Goal: Task Accomplishment & Management: Manage account settings

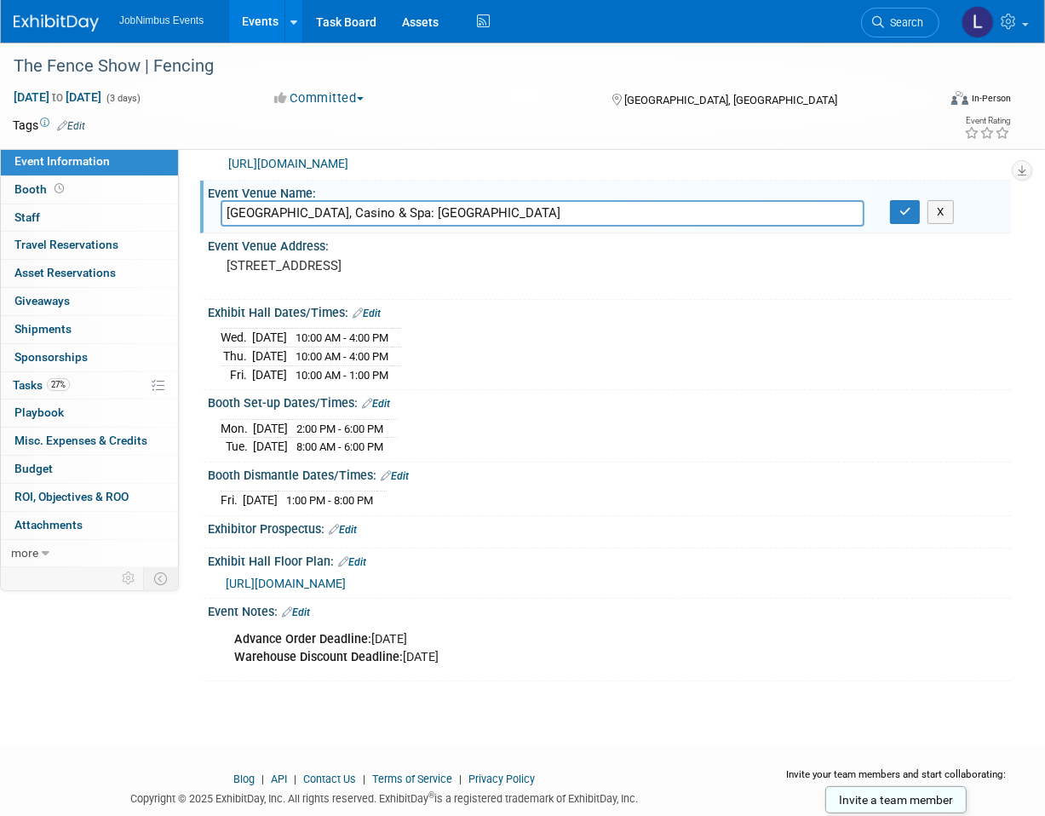
click at [269, 15] on link "Events" at bounding box center [260, 21] width 62 height 43
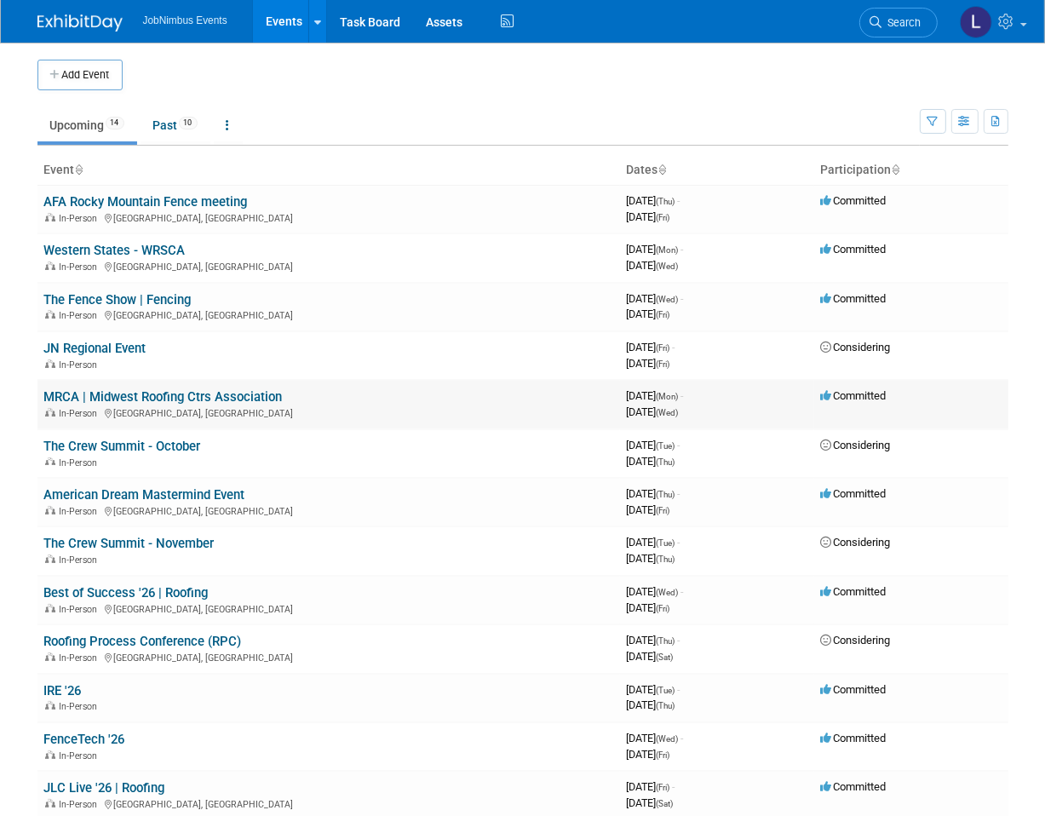
click at [178, 393] on link "MRCA | Midwest Roofing Ctrs Association" at bounding box center [163, 396] width 239 height 15
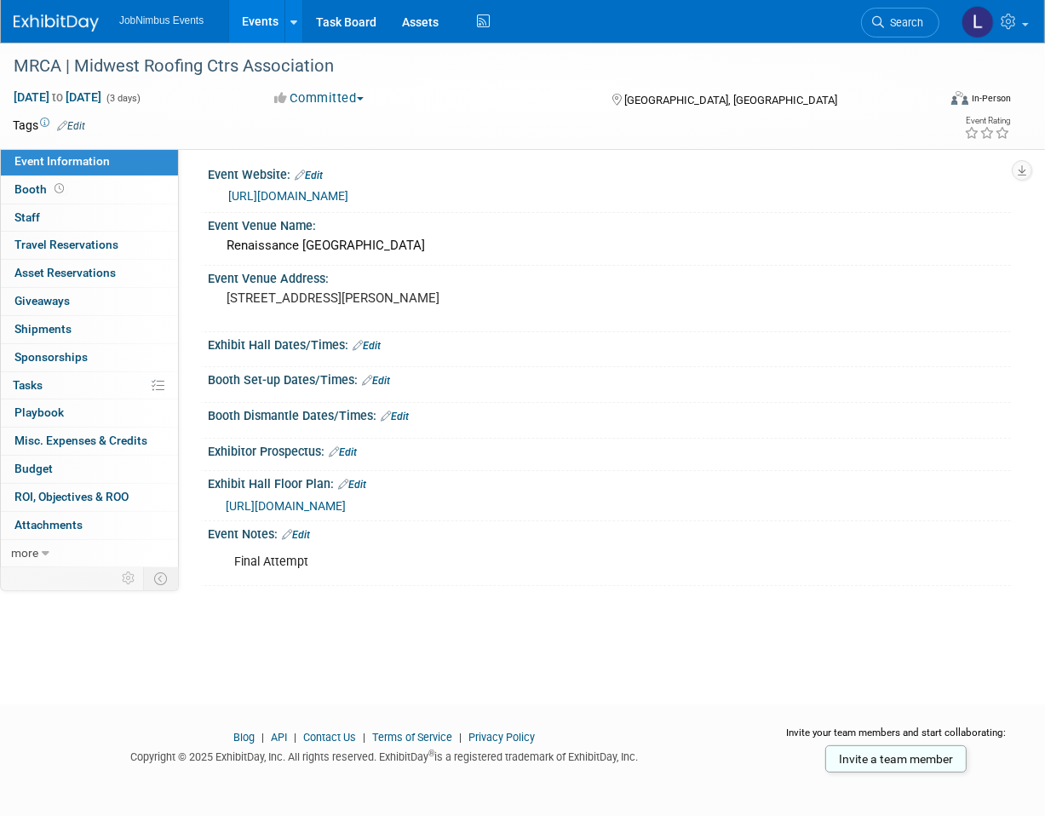
click at [376, 204] on div "https://associationdatabase.com/aws/MRCA/pt/sp/conference" at bounding box center [613, 197] width 770 height 20
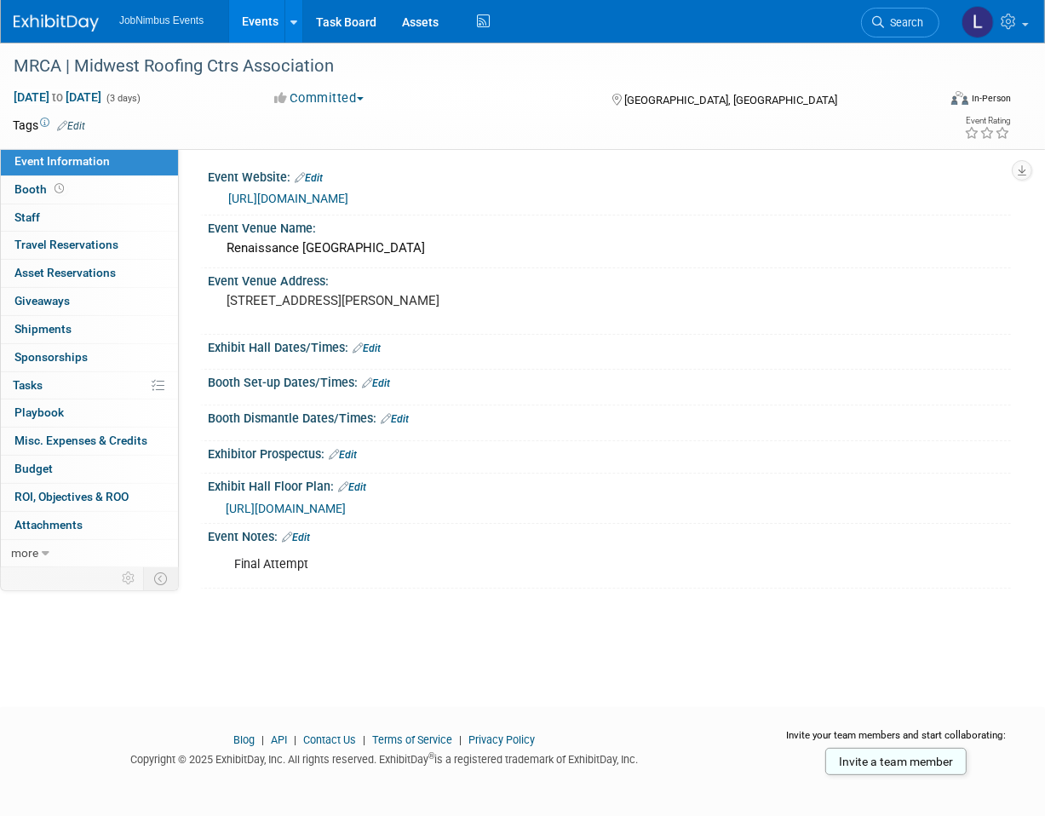
click at [348, 198] on link "https://associationdatabase.com/aws/MRCA/pt/sp/conference" at bounding box center [288, 199] width 120 height 14
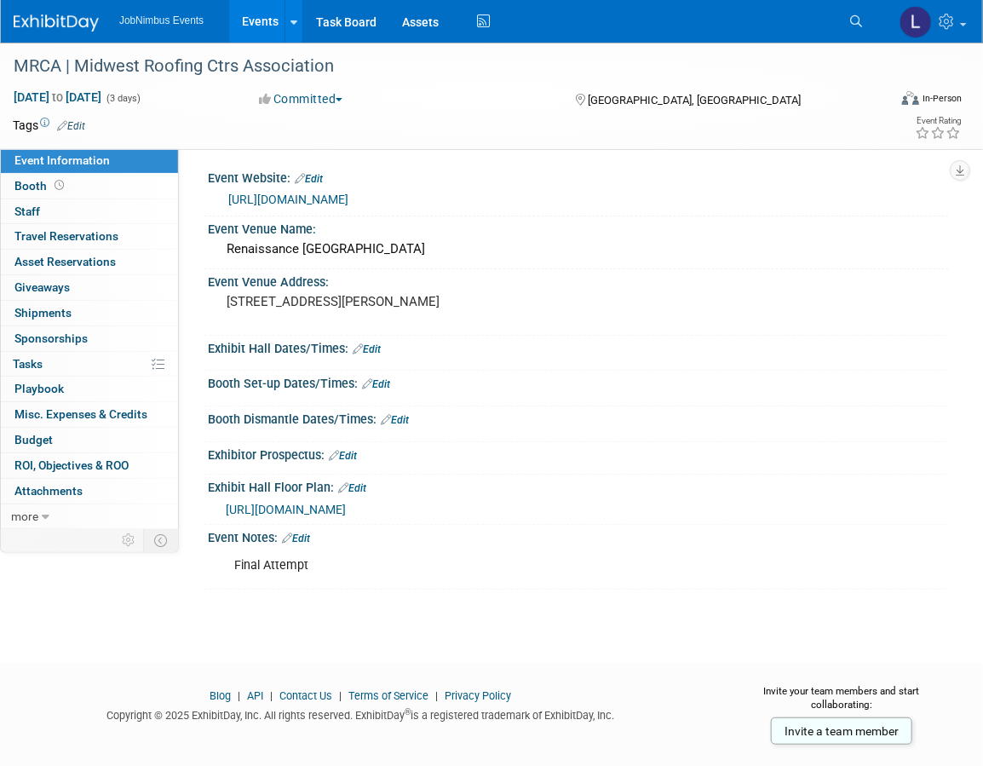
scroll to position [0, 0]
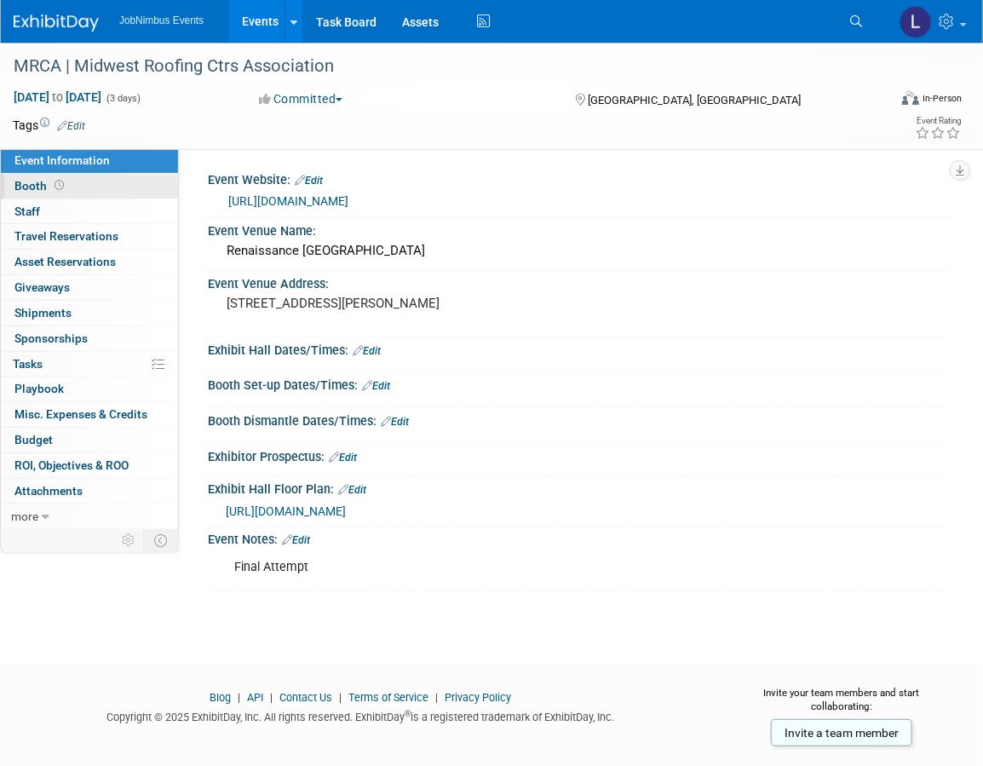
click at [72, 188] on link "Booth" at bounding box center [89, 186] width 177 height 25
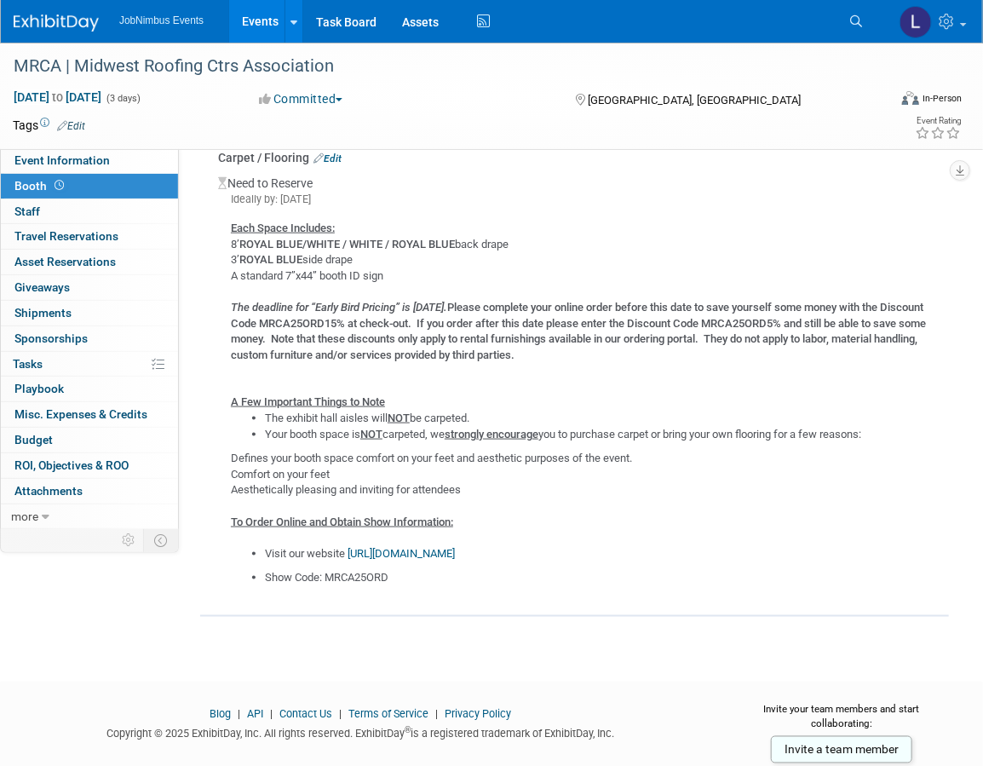
scroll to position [635, 0]
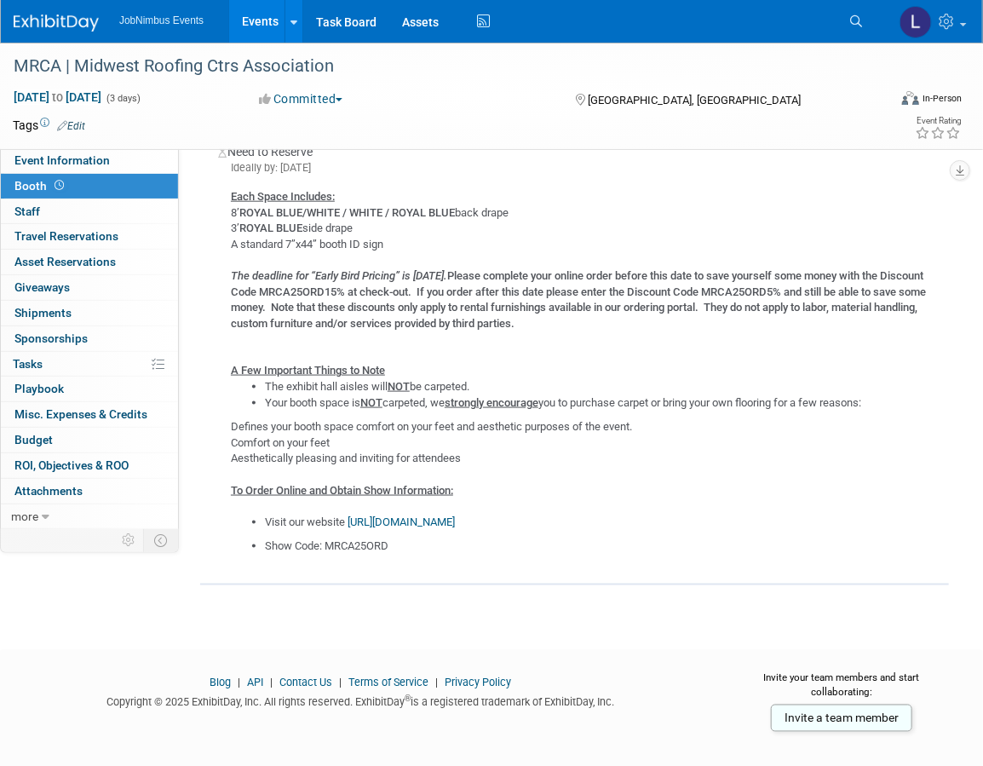
click at [455, 522] on link "https://www.c1tradeshowservices.com/order-services/" at bounding box center [401, 522] width 107 height 13
drag, startPoint x: 396, startPoint y: 543, endPoint x: 361, endPoint y: 543, distance: 34.9
click at [361, 543] on li "Show Code: MRCA25ORD" at bounding box center [600, 547] width 671 height 16
click at [396, 542] on li "Show Code: MRCA25ORD" at bounding box center [600, 547] width 671 height 16
drag, startPoint x: 391, startPoint y: 541, endPoint x: 329, endPoint y: 542, distance: 62.2
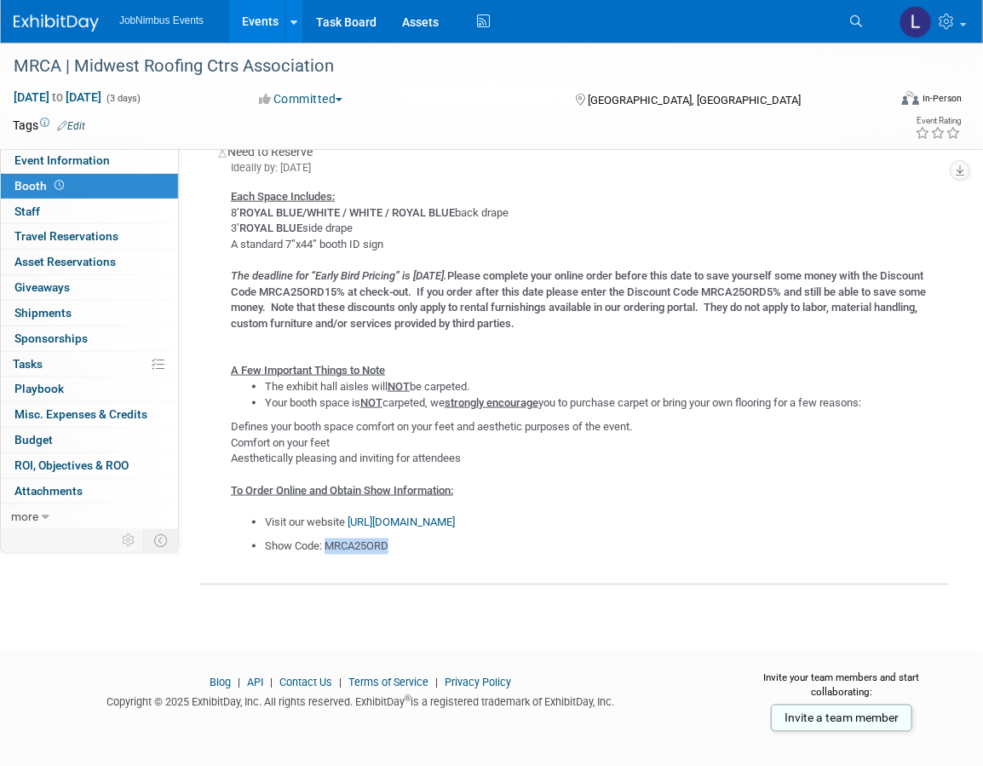
click at [329, 542] on li "Show Code: MRCA25ORD" at bounding box center [600, 547] width 671 height 16
copy li "MRCA25ORD"
click at [84, 162] on span "Event Information" at bounding box center [61, 160] width 95 height 14
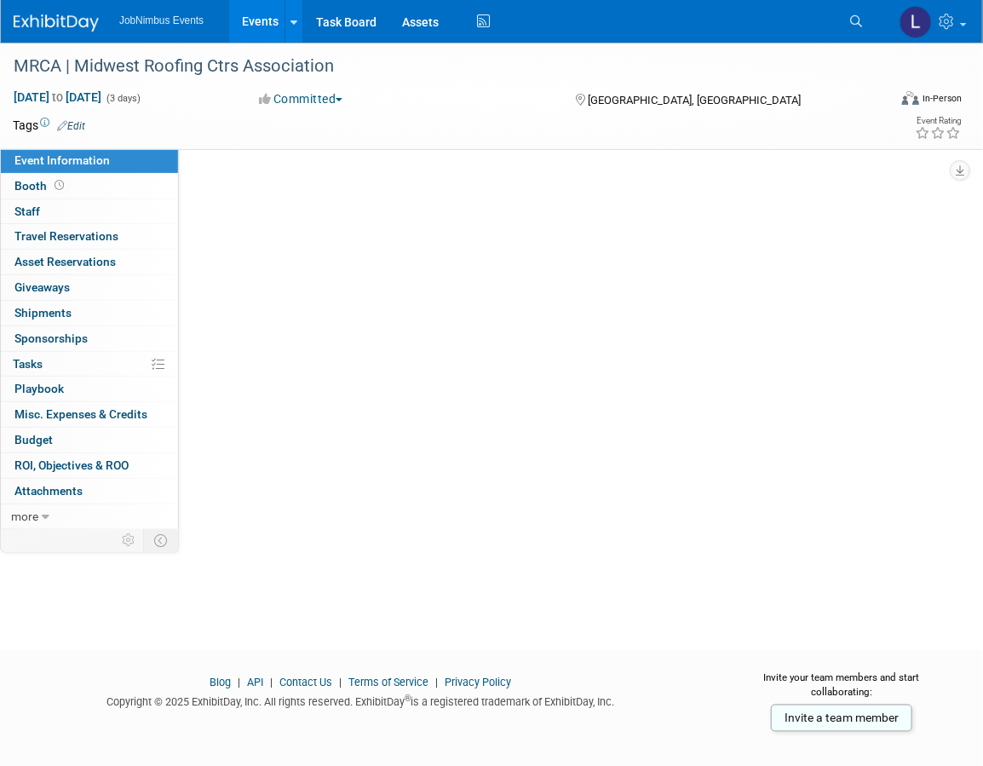
scroll to position [0, 0]
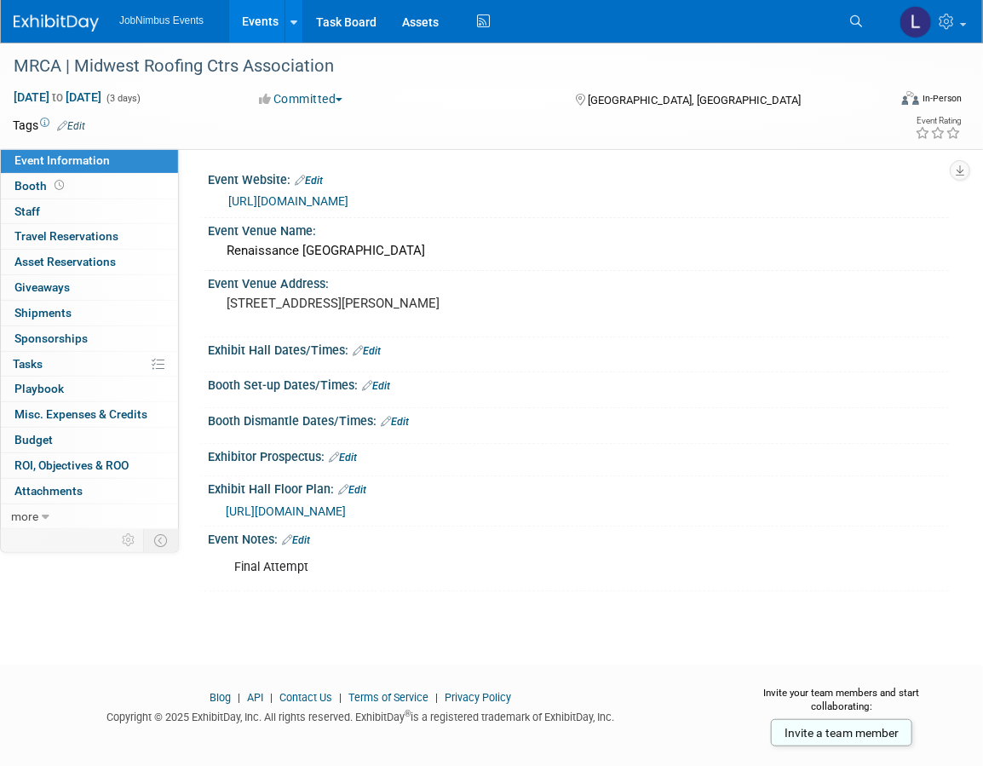
click at [346, 509] on span "https://homebase.map-dynamics.com/mrca2025/marketplace/1466964" at bounding box center [286, 511] width 120 height 14
click at [111, 178] on link "Booth" at bounding box center [89, 186] width 177 height 25
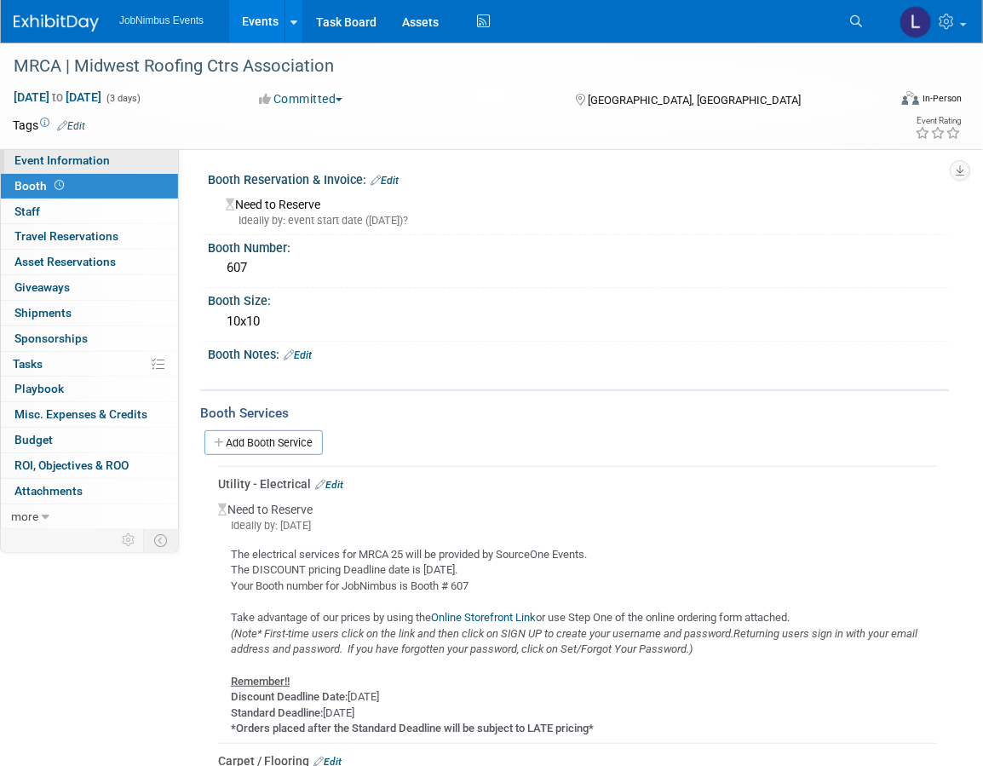
click at [105, 159] on span "Event Information" at bounding box center [61, 160] width 95 height 14
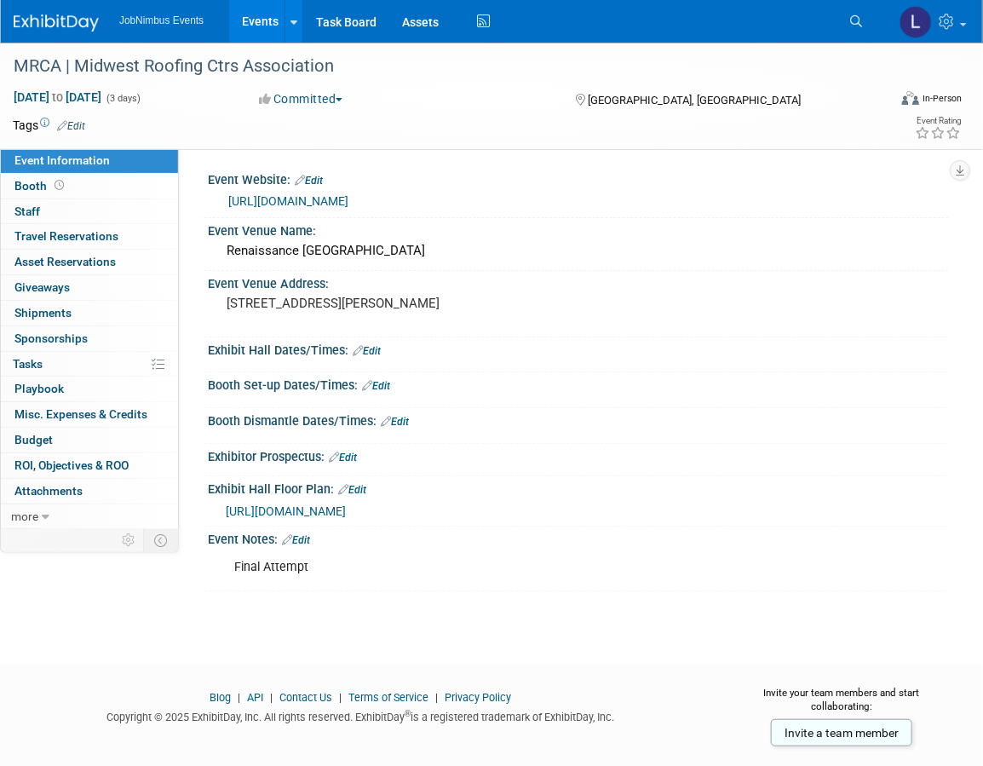
click at [348, 200] on link "https://associationdatabase.com/aws/MRCA/pt/sp/conference" at bounding box center [288, 201] width 120 height 14
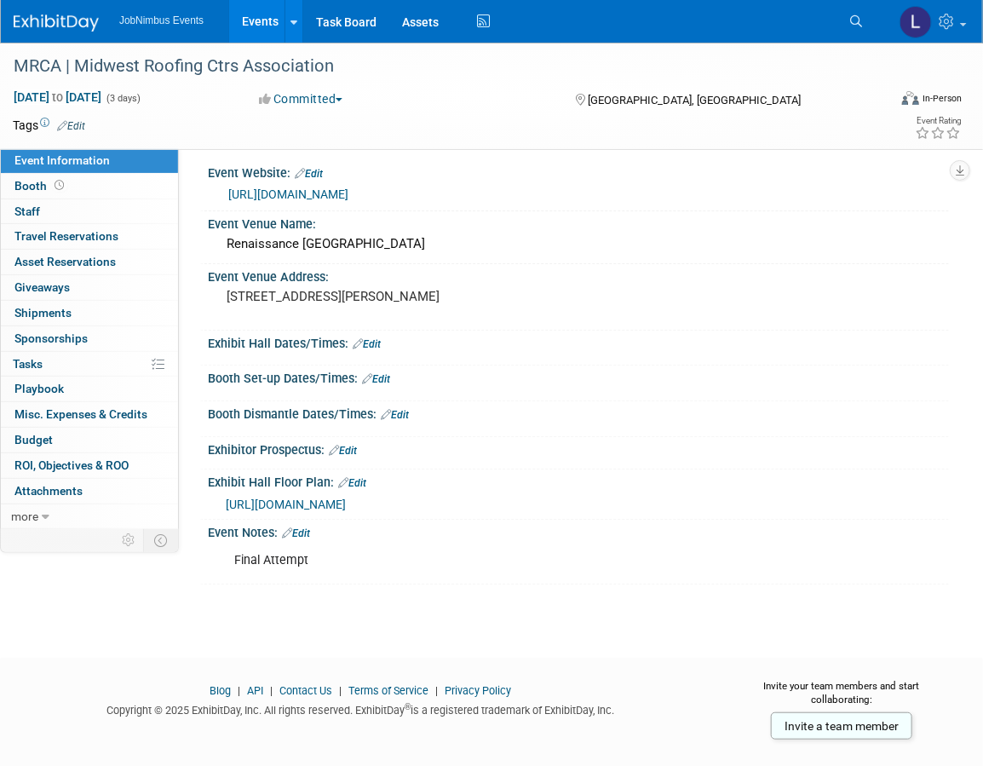
click at [380, 377] on link "Edit" at bounding box center [376, 379] width 28 height 12
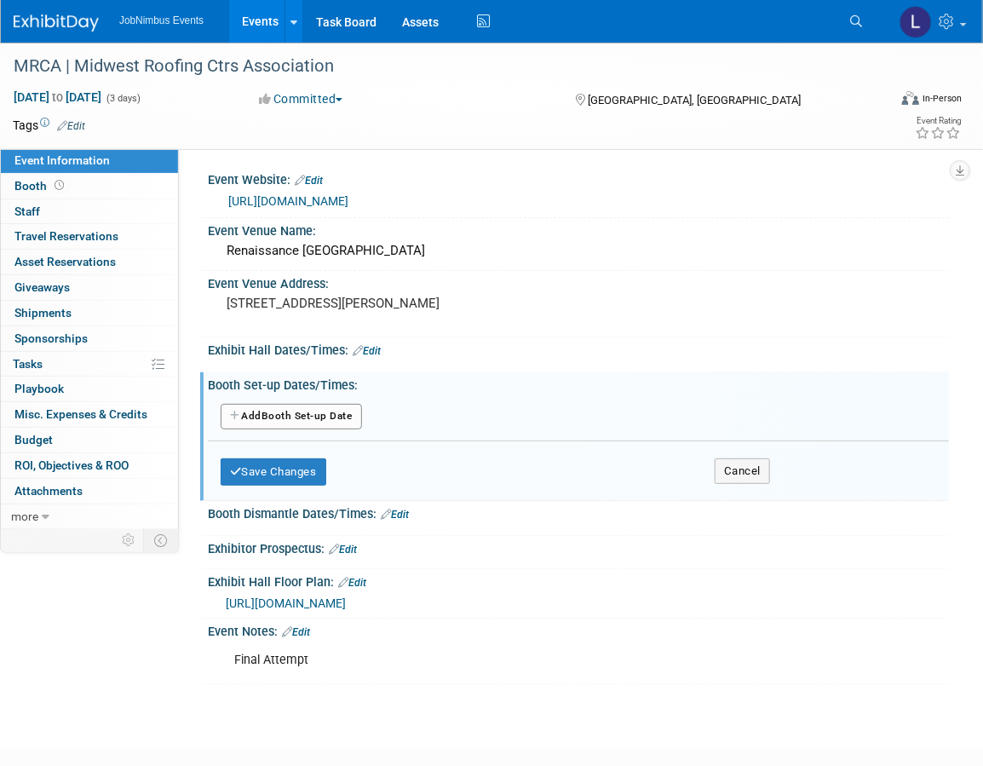
click at [301, 416] on button "Add Another Booth Set-up Date" at bounding box center [291, 417] width 141 height 26
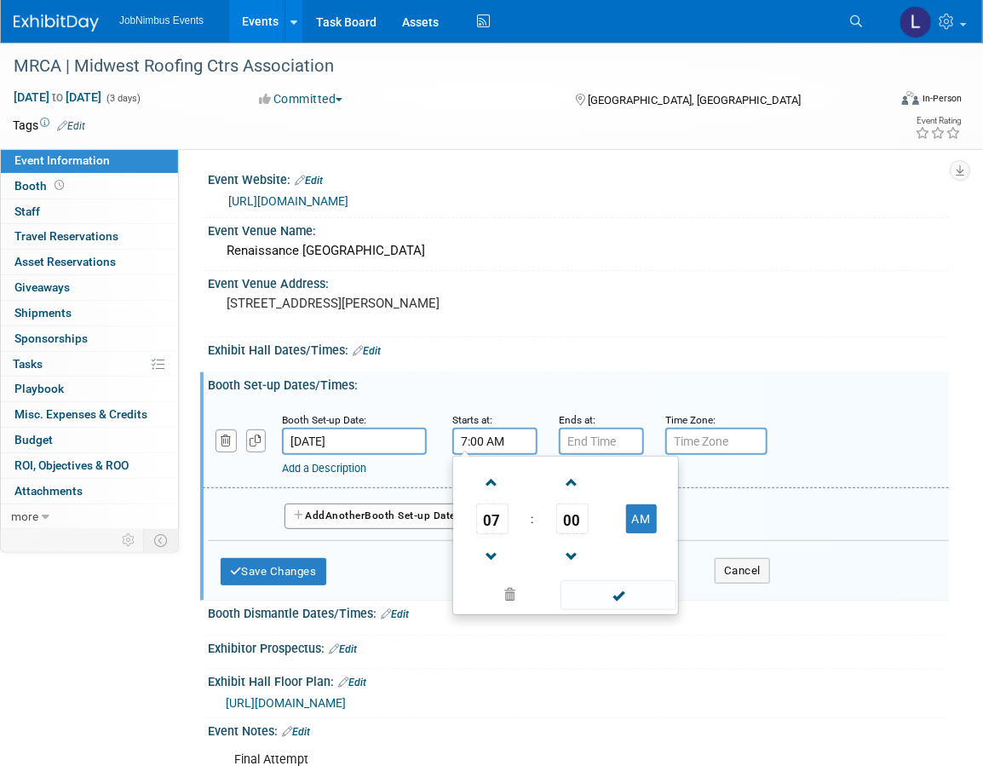
click at [509, 440] on input "7:00 AM" at bounding box center [494, 441] width 85 height 27
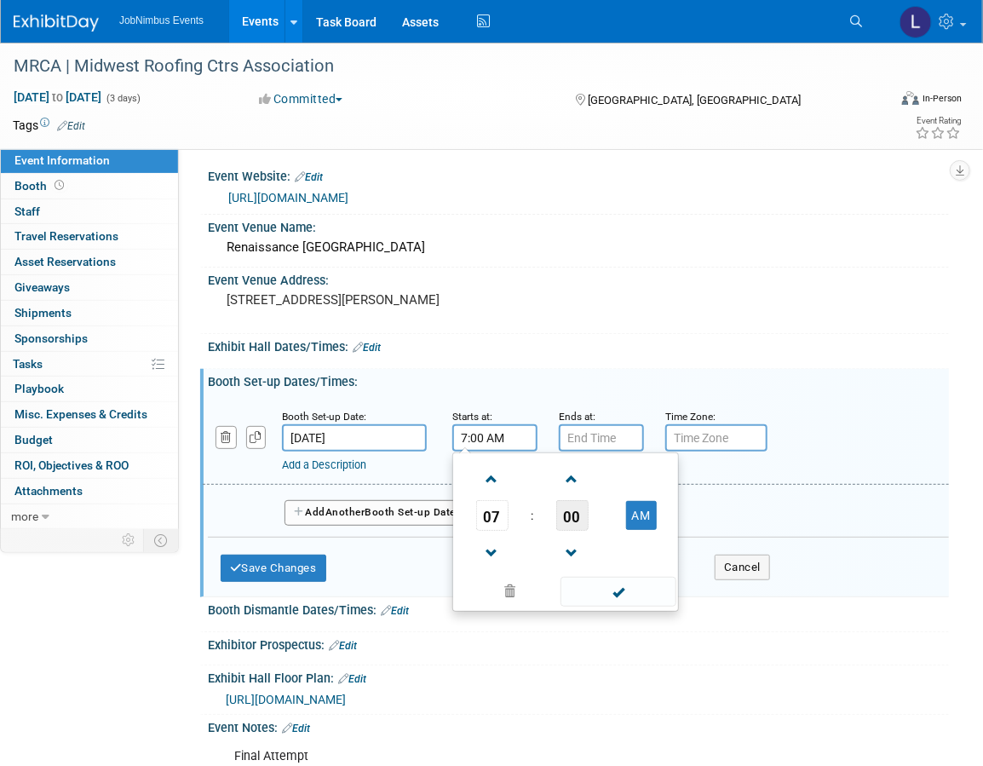
click at [579, 513] on span "00" at bounding box center [572, 515] width 32 height 31
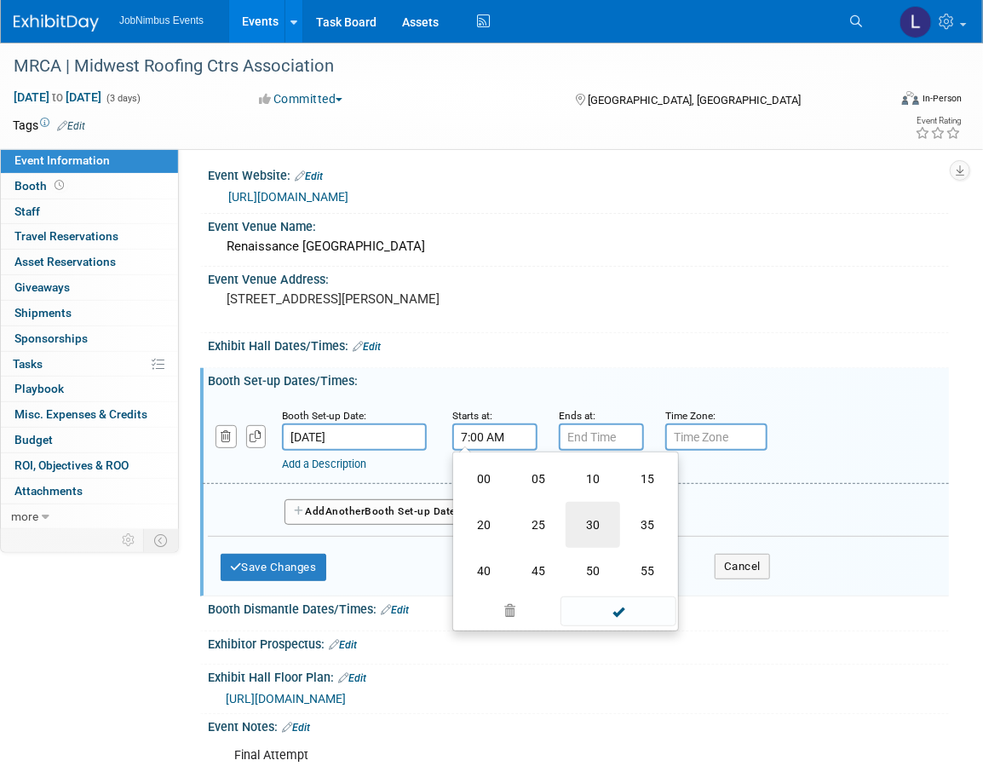
click at [597, 522] on td "30" at bounding box center [593, 525] width 55 height 46
type input "7:30 AM"
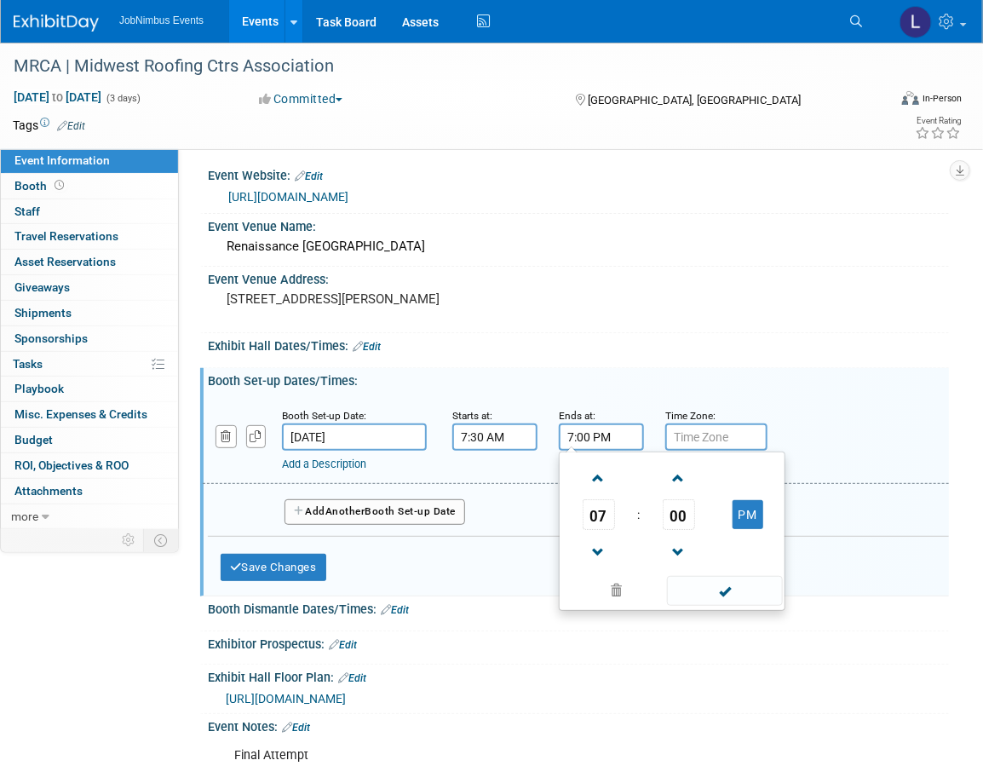
click at [616, 423] on input "7:00 PM" at bounding box center [601, 436] width 85 height 27
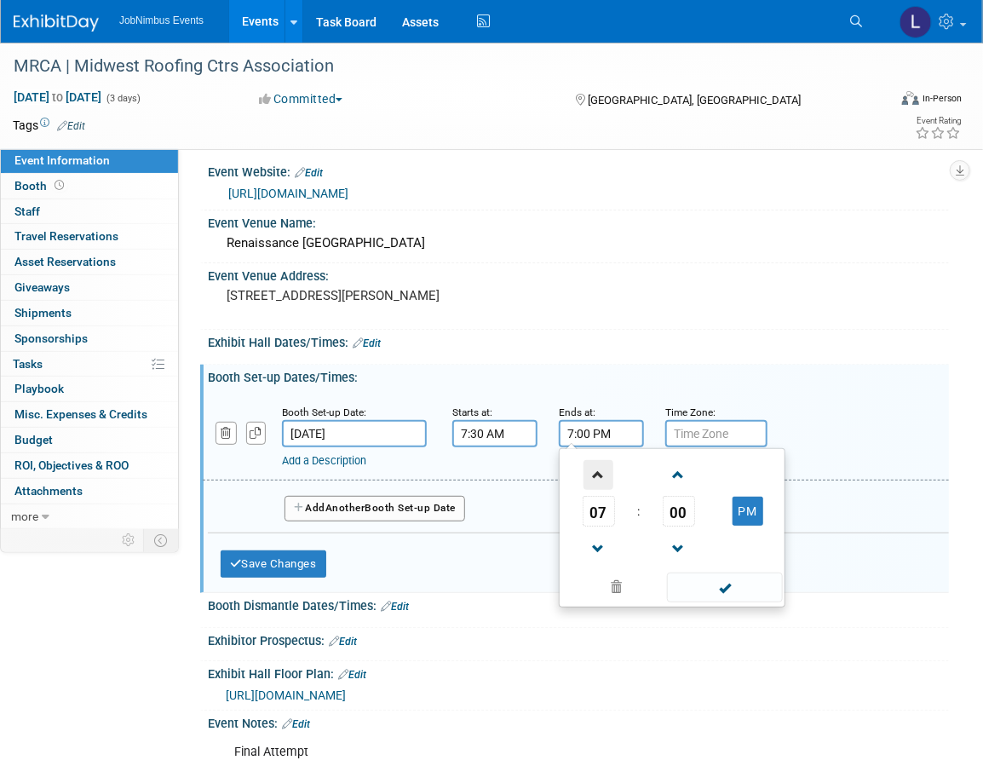
click at [605, 478] on span at bounding box center [599, 475] width 30 height 30
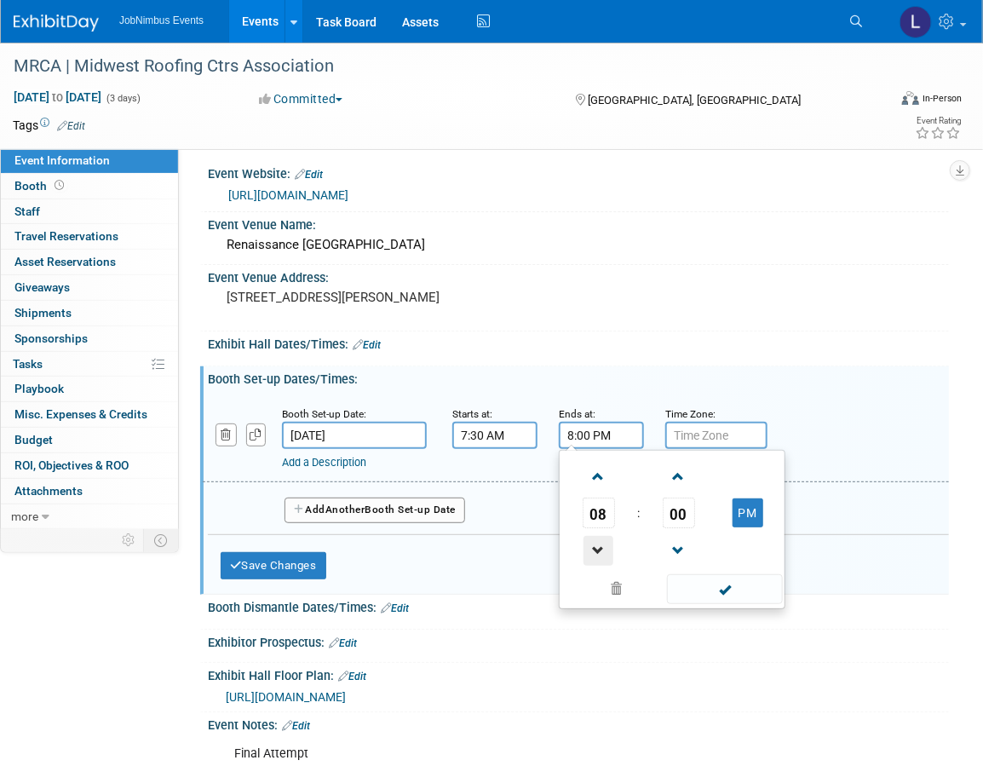
click at [601, 554] on span at bounding box center [599, 551] width 30 height 30
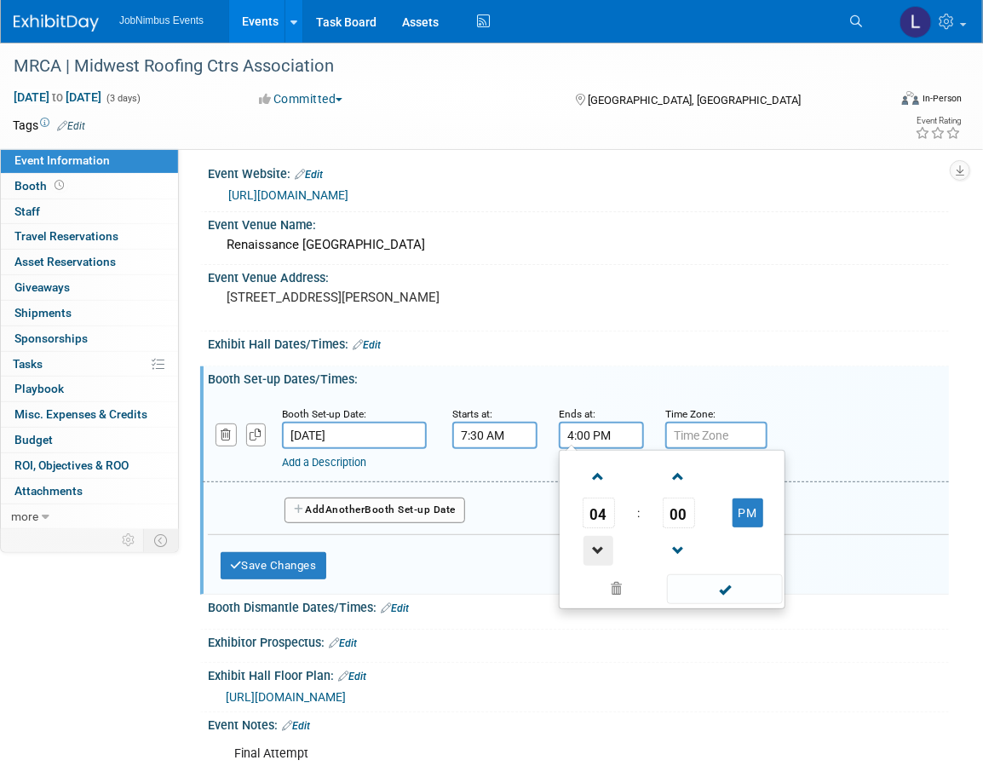
type input "3:00 PM"
click at [731, 586] on span at bounding box center [724, 589] width 115 height 30
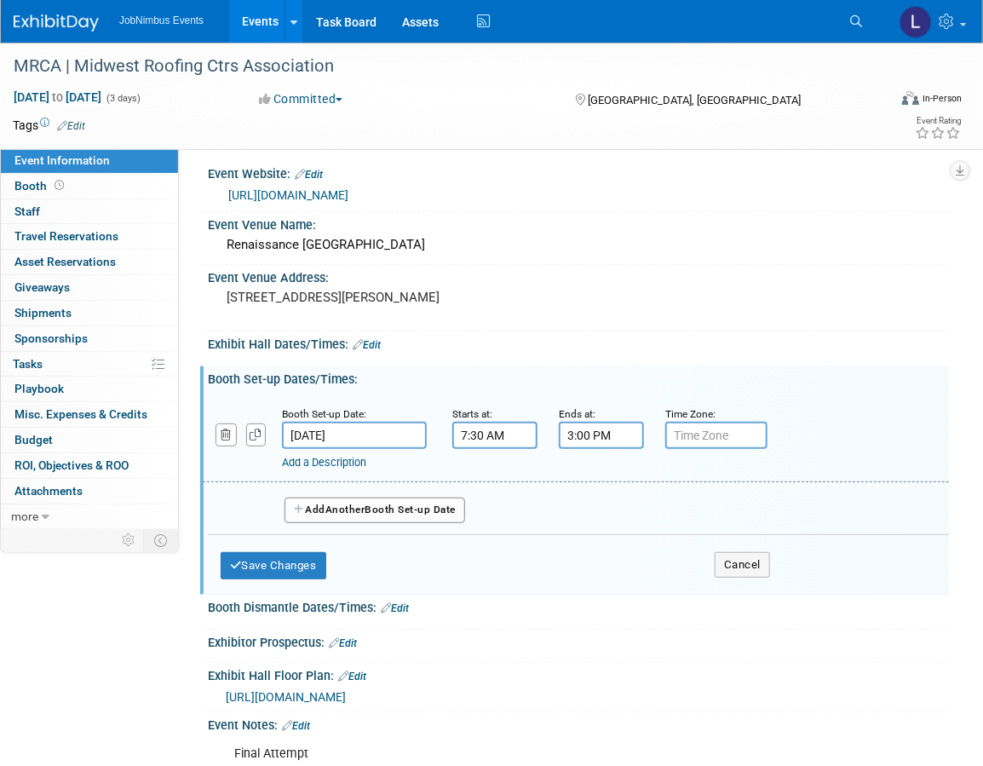
click at [390, 499] on button "Add Another Booth Set-up Date" at bounding box center [375, 511] width 181 height 26
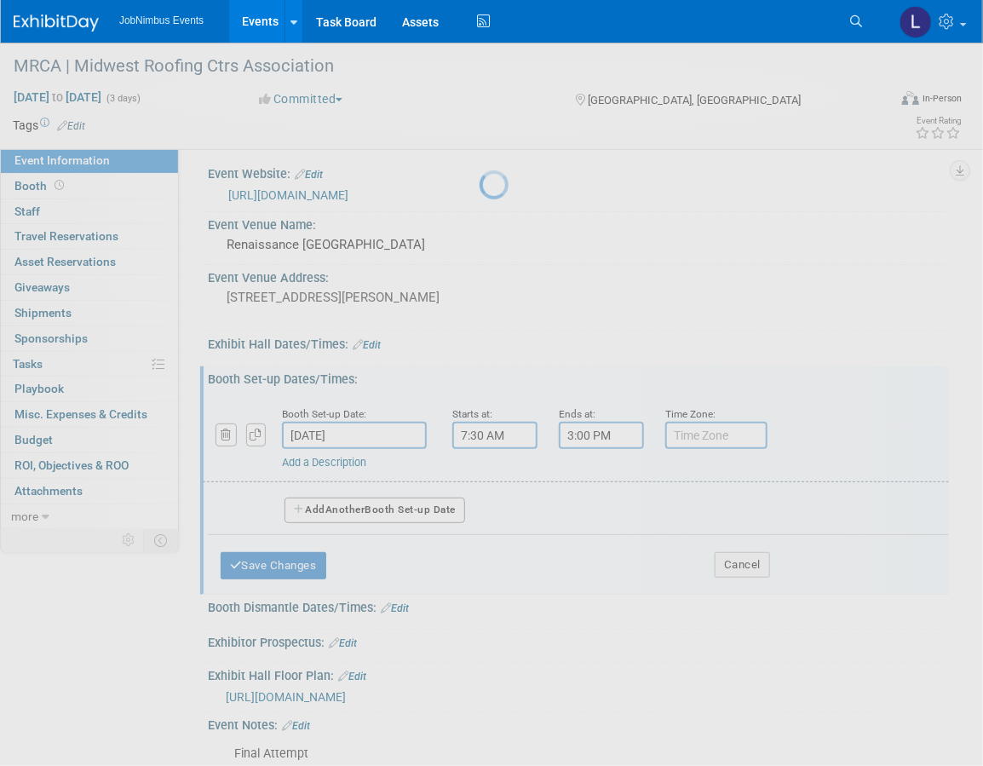
select select "9"
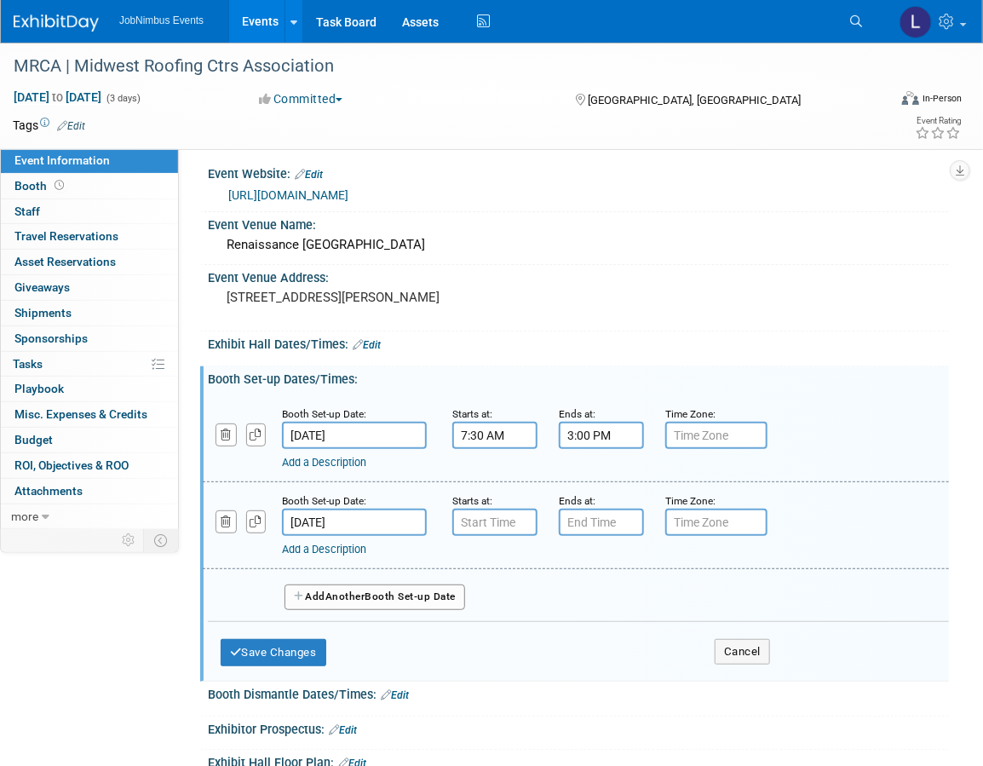
click at [325, 518] on input "Oct 21, 2025" at bounding box center [354, 522] width 145 height 27
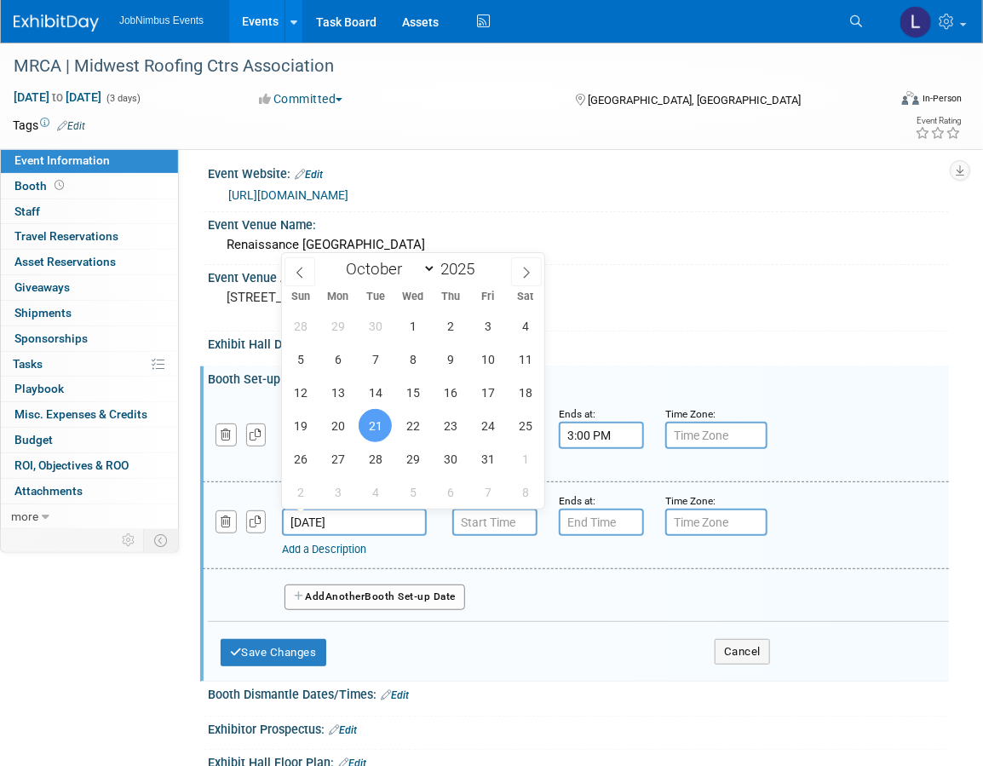
click at [383, 429] on span "21" at bounding box center [375, 425] width 33 height 33
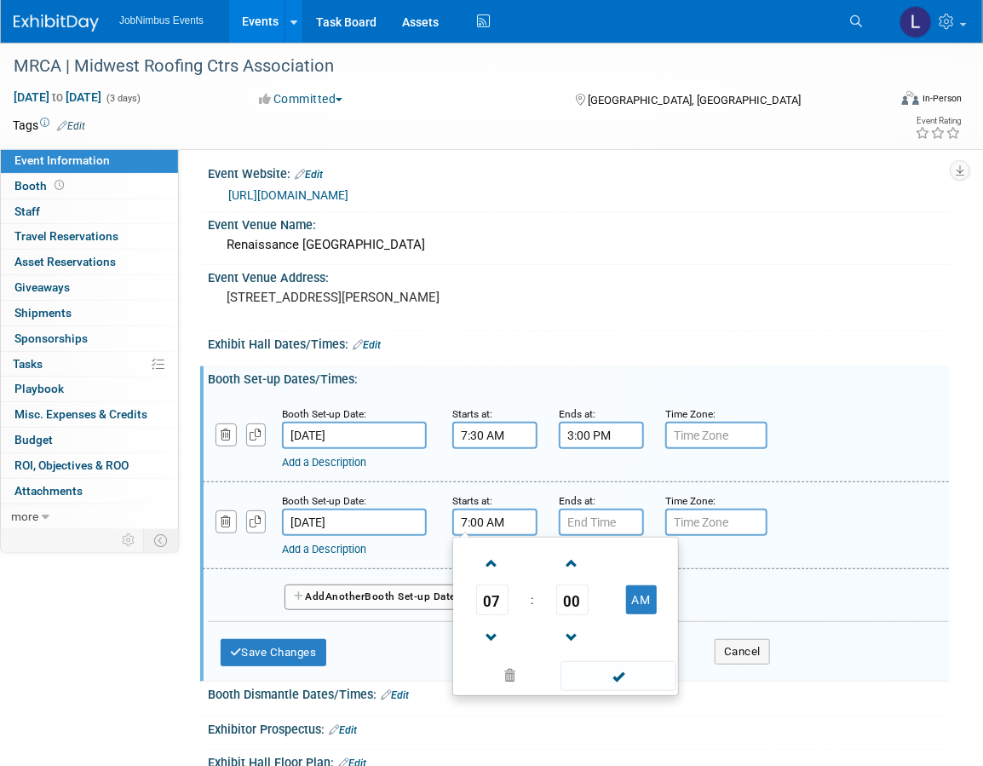
click at [492, 511] on input "7:00 AM" at bounding box center [494, 522] width 85 height 27
click at [579, 601] on span "00" at bounding box center [572, 600] width 32 height 31
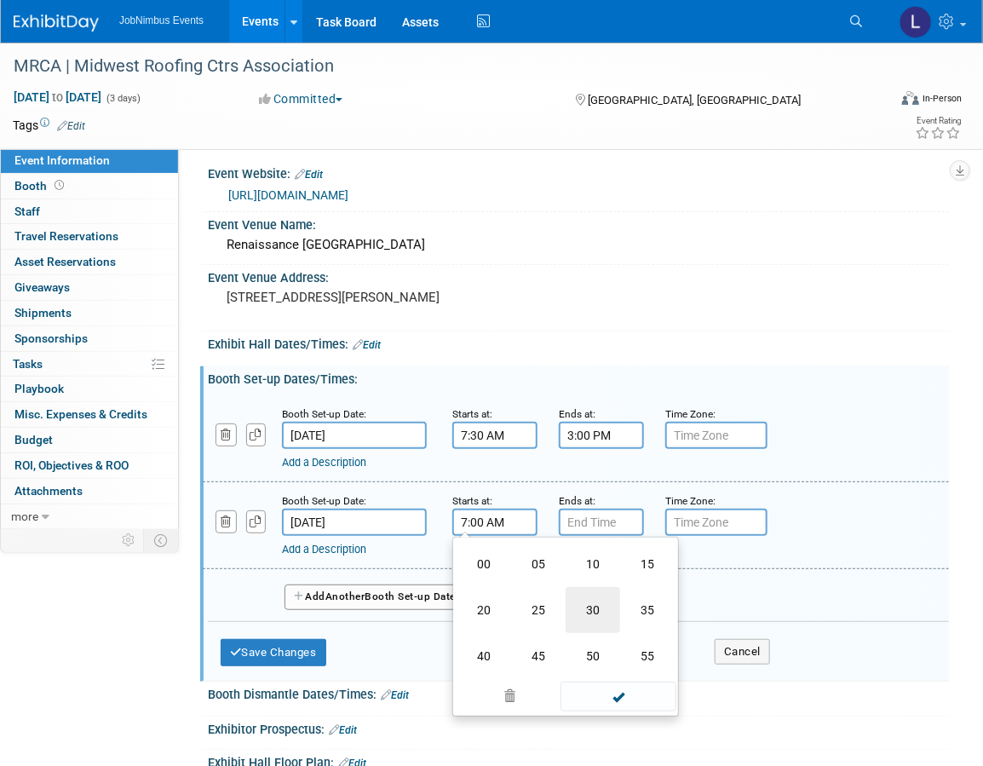
click at [590, 608] on td "30" at bounding box center [593, 610] width 55 height 46
type input "7:30 AM"
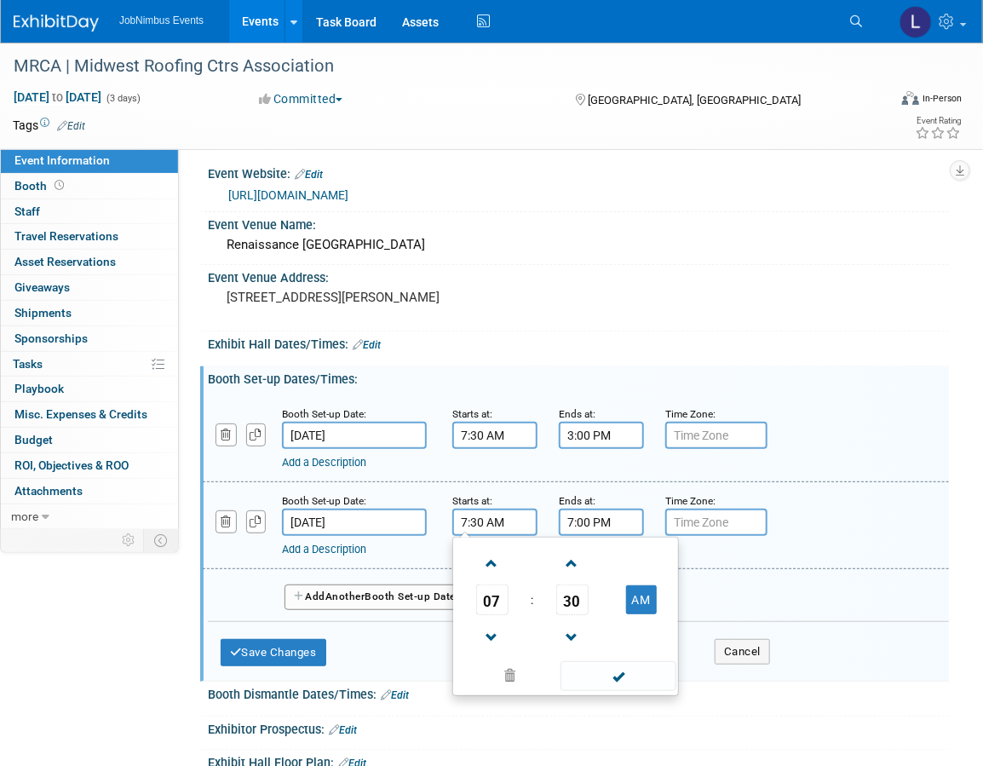
click at [590, 521] on input "7:00 PM" at bounding box center [601, 522] width 85 height 27
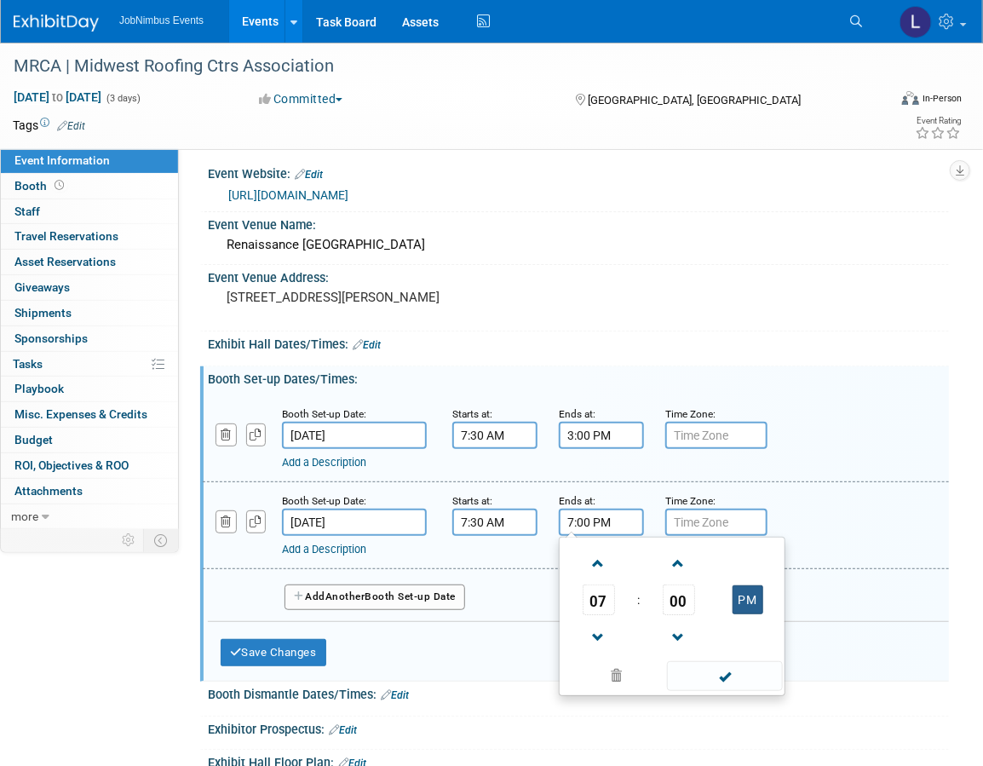
click at [749, 605] on button "PM" at bounding box center [748, 599] width 31 height 29
click at [607, 629] on span at bounding box center [599, 638] width 30 height 30
click at [602, 553] on span at bounding box center [599, 564] width 30 height 30
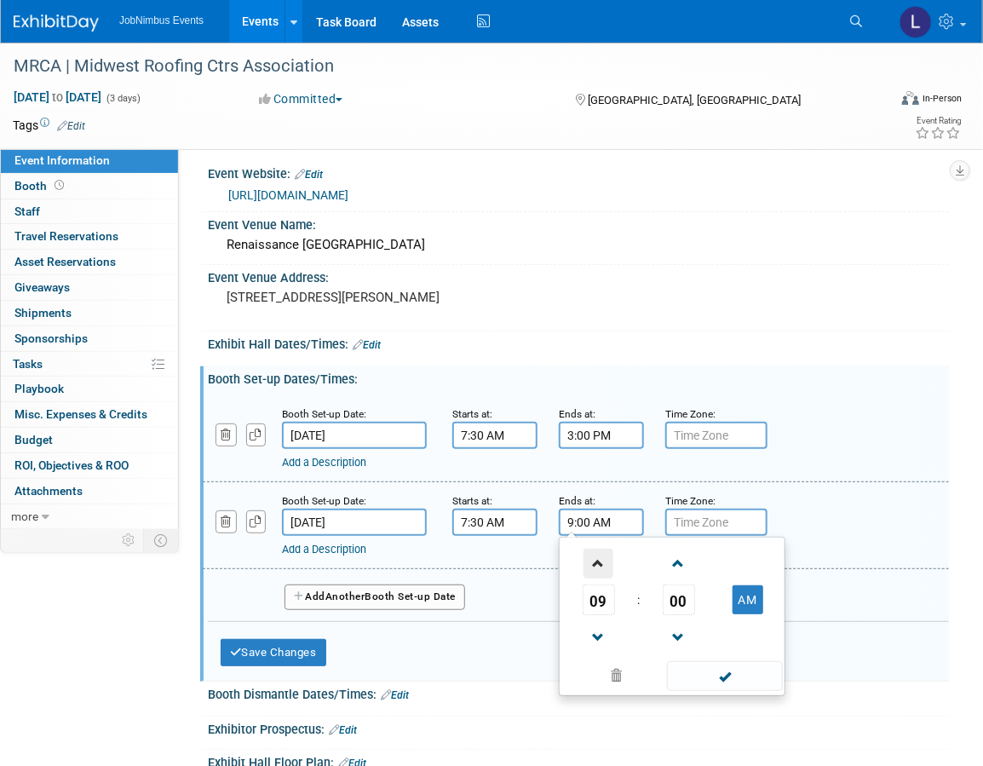
click at [602, 553] on span at bounding box center [599, 564] width 30 height 30
type input "11:00 AM"
click at [746, 674] on span at bounding box center [724, 676] width 115 height 30
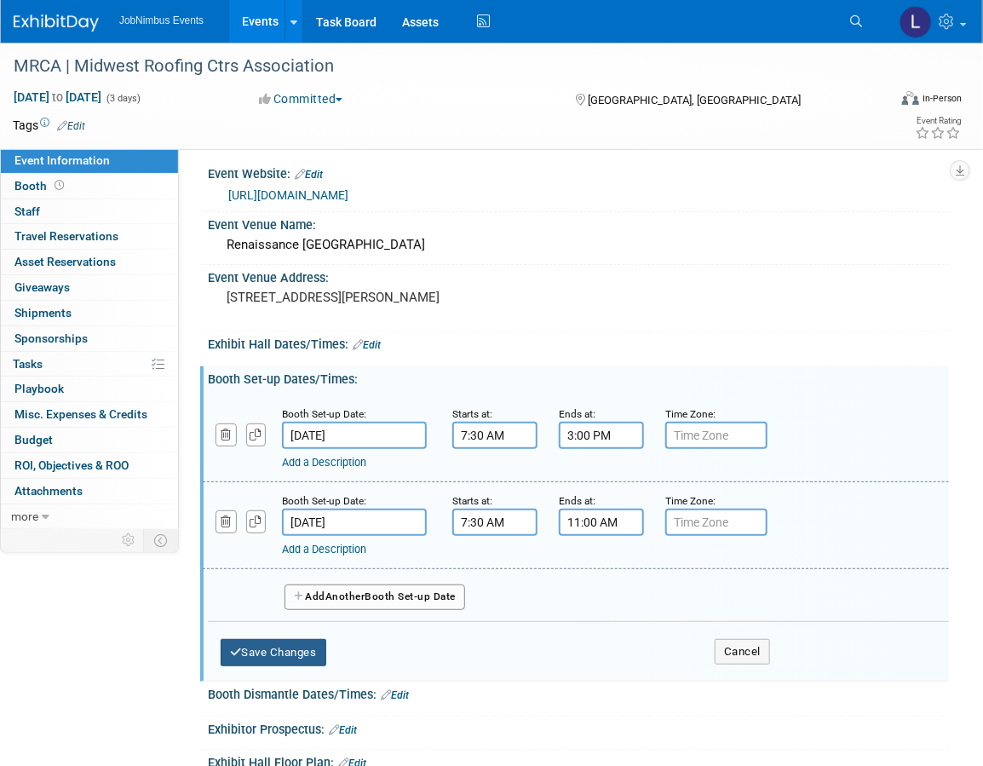
click at [311, 653] on button "Save Changes" at bounding box center [274, 652] width 106 height 27
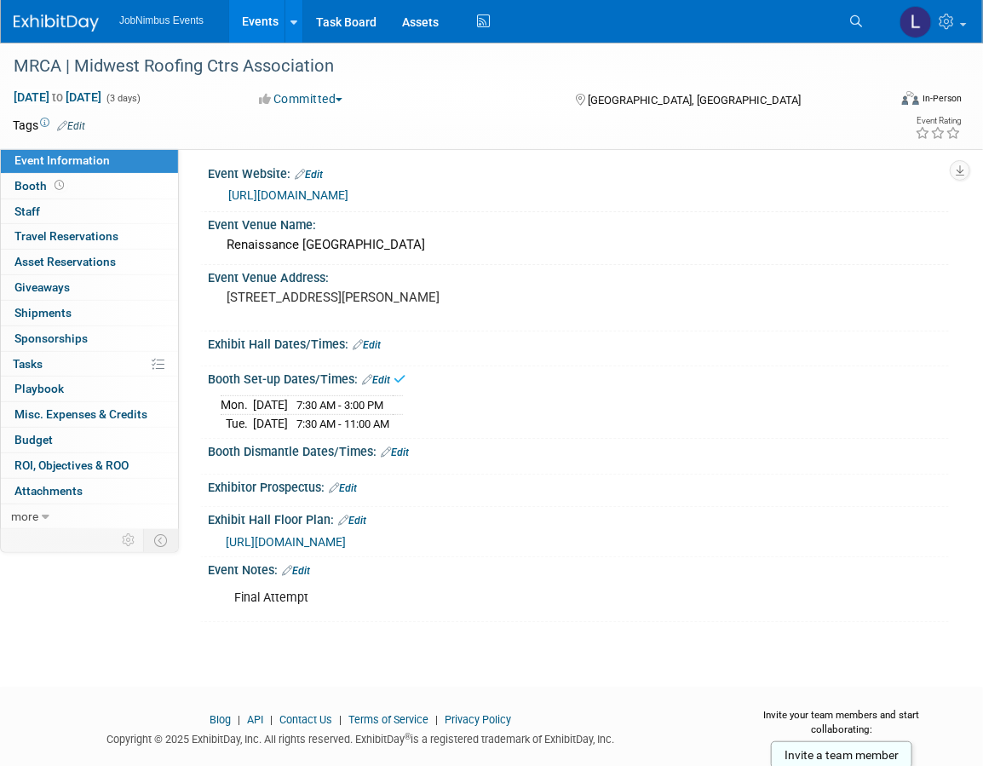
click at [405, 447] on link "Edit" at bounding box center [395, 452] width 28 height 12
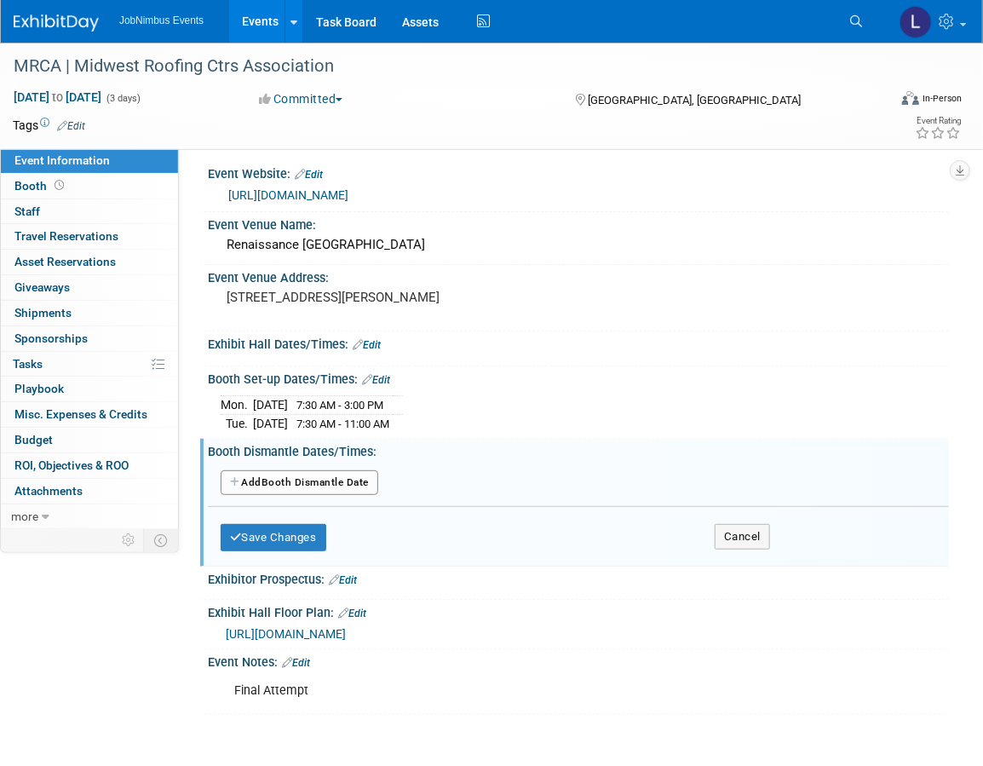
click at [378, 342] on link "Edit" at bounding box center [367, 345] width 28 height 12
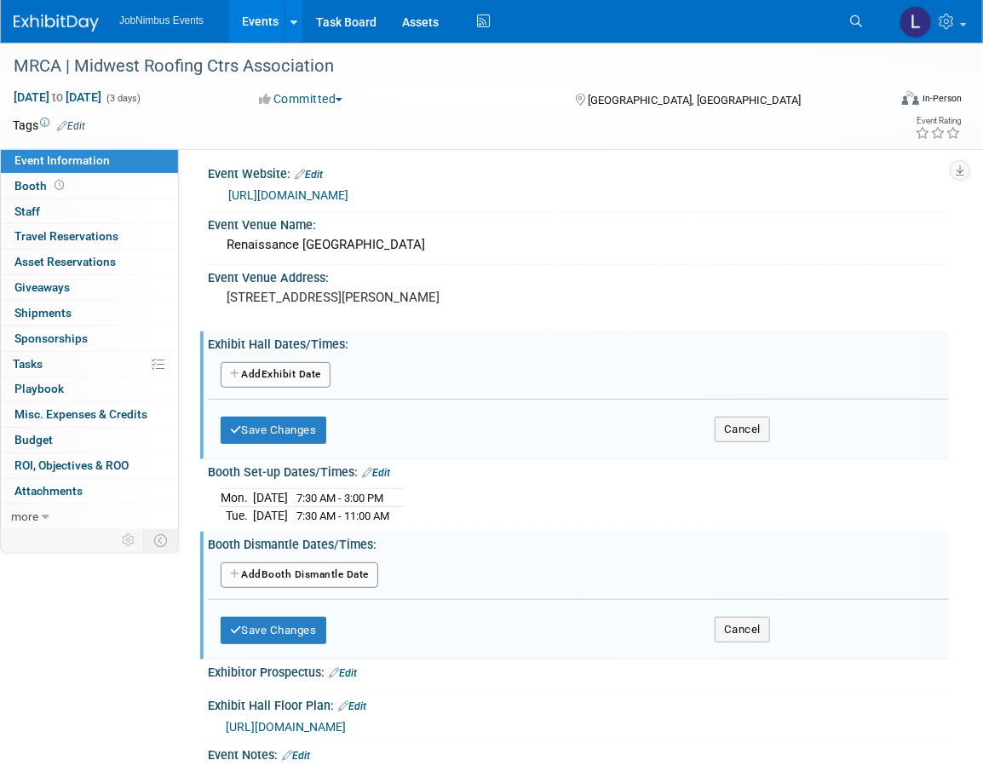
click at [326, 383] on button "Add Another Exhibit Date" at bounding box center [276, 375] width 110 height 26
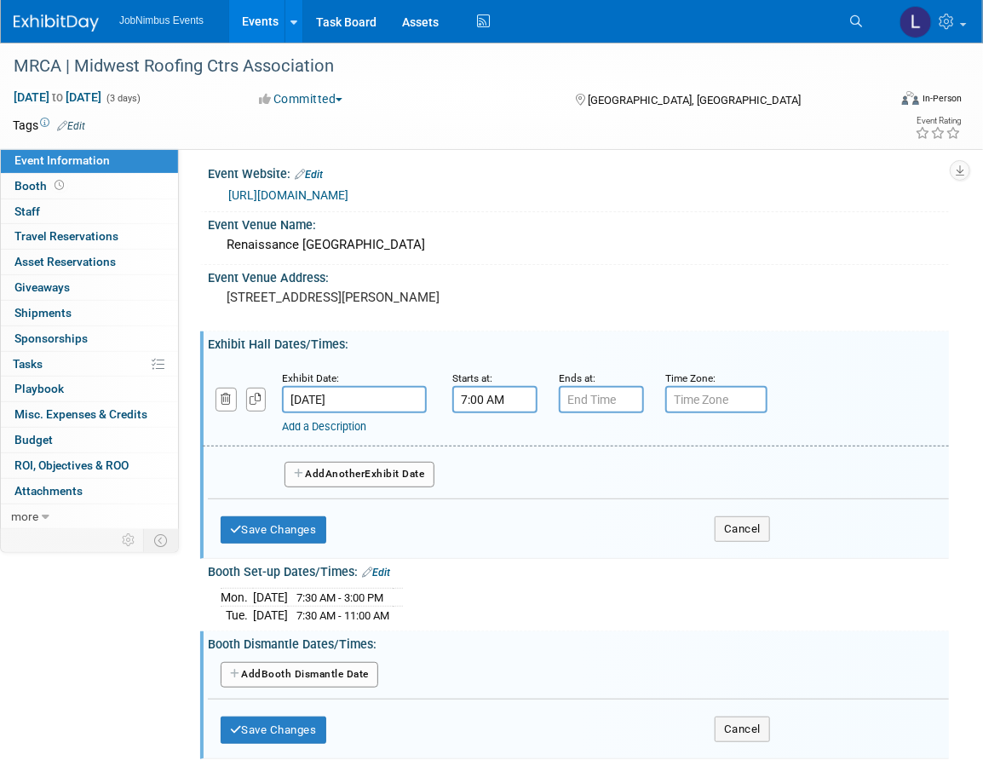
click at [526, 406] on input "7:00 AM" at bounding box center [494, 399] width 85 height 27
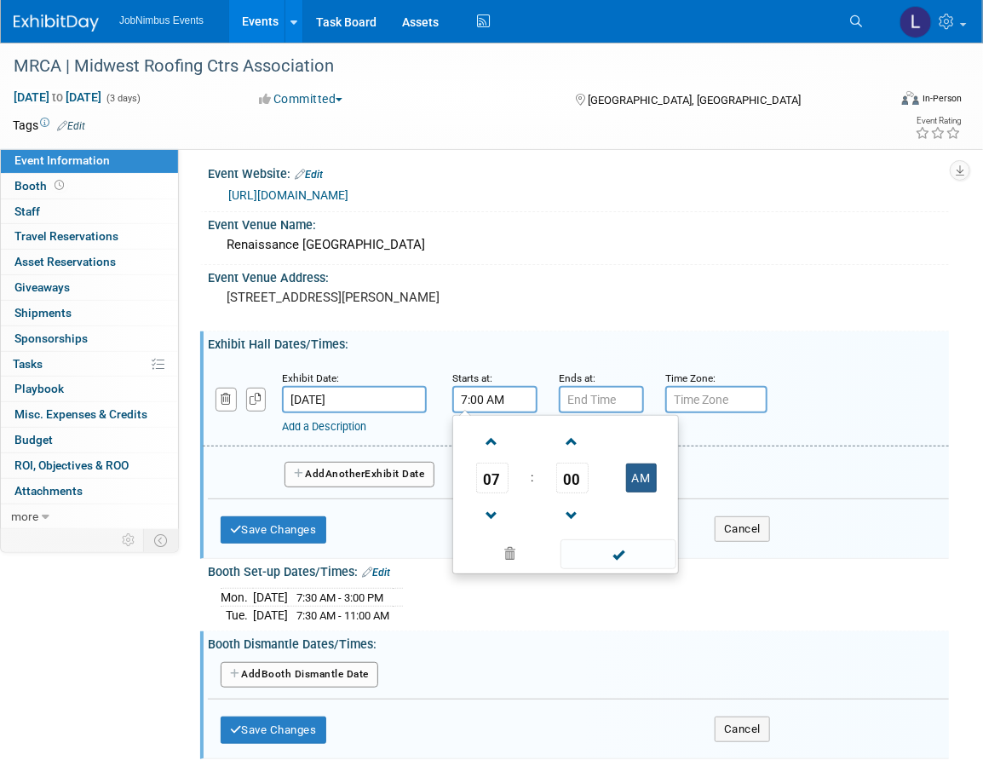
click at [642, 474] on button "AM" at bounding box center [641, 478] width 31 height 29
click at [492, 441] on span at bounding box center [492, 442] width 30 height 30
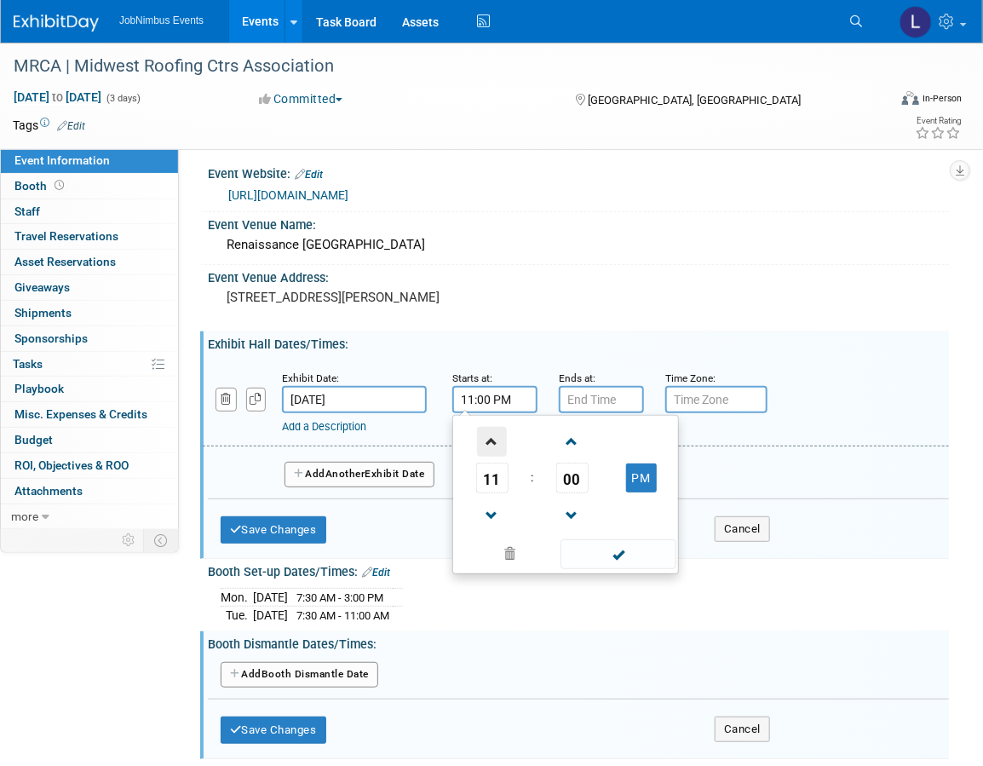
click at [492, 441] on span at bounding box center [492, 442] width 30 height 30
click at [643, 486] on button "AM" at bounding box center [641, 478] width 31 height 29
type input "1:00 PM"
click at [630, 550] on span at bounding box center [618, 554] width 115 height 30
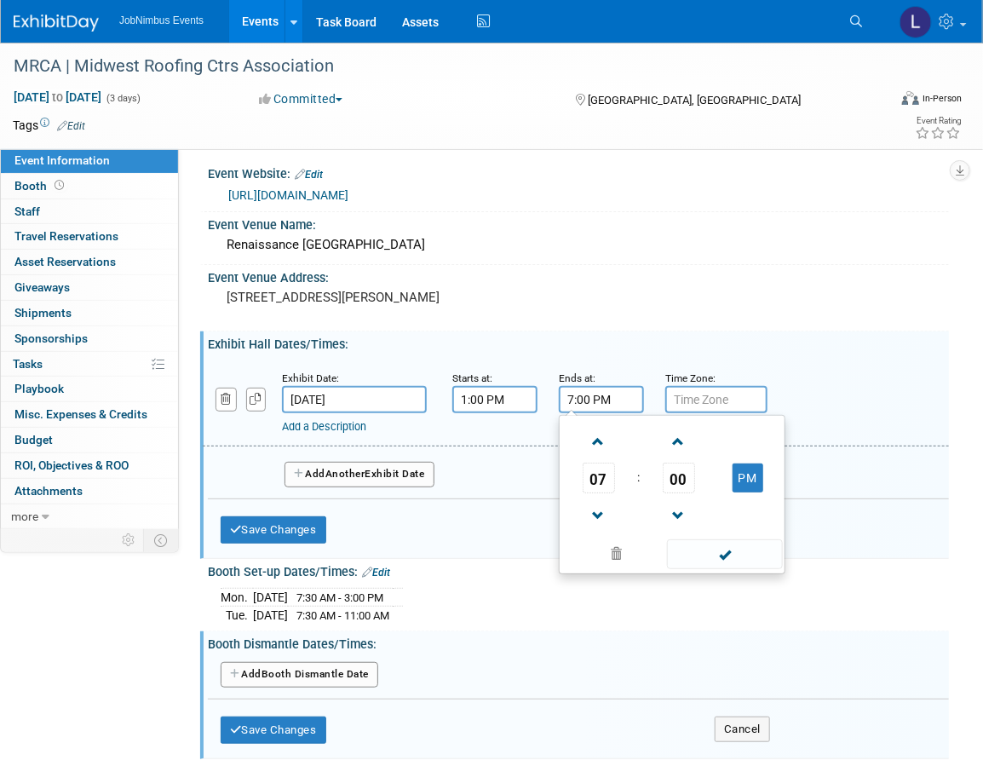
click at [608, 405] on input "7:00 PM" at bounding box center [601, 399] width 85 height 27
click at [598, 508] on span at bounding box center [599, 516] width 30 height 30
type input "5:00 PM"
click at [730, 555] on span at bounding box center [724, 554] width 115 height 30
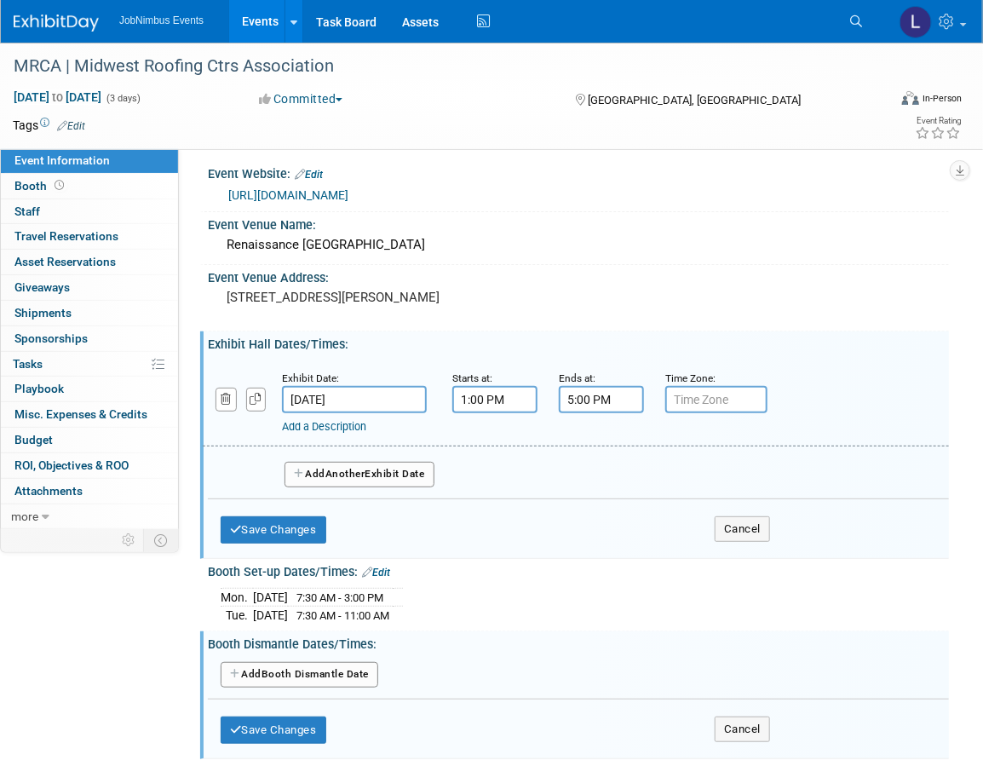
click at [413, 468] on button "Add Another Exhibit Date" at bounding box center [360, 475] width 150 height 26
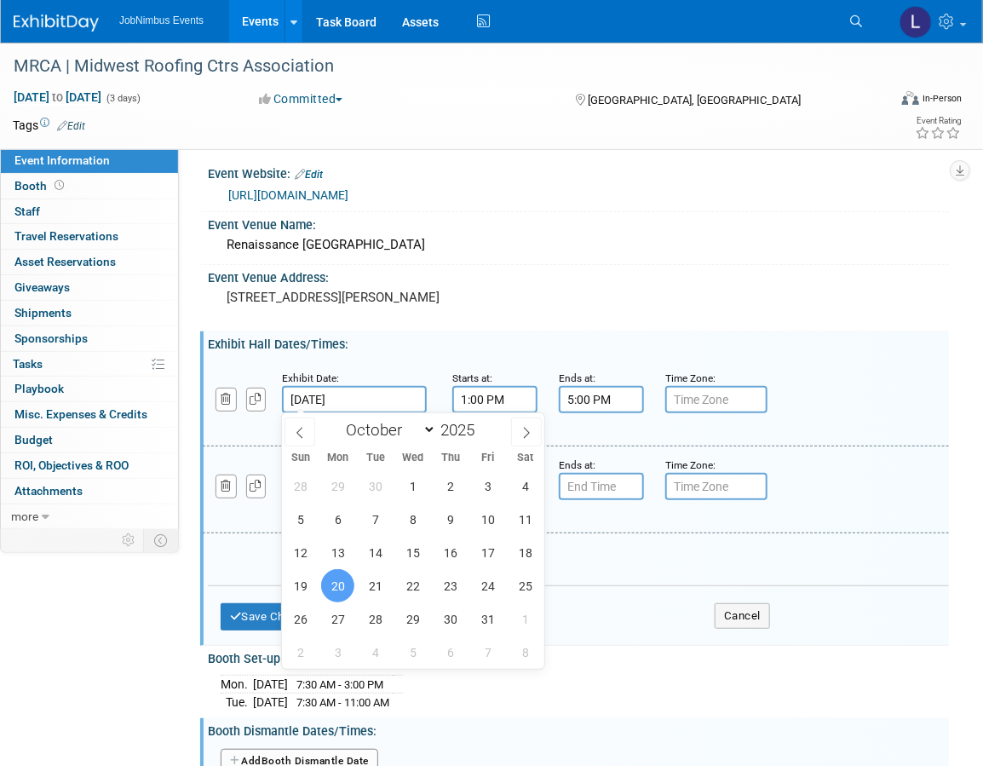
click at [358, 403] on input "Oct 20, 2025" at bounding box center [354, 399] width 145 height 27
click at [383, 588] on span "21" at bounding box center [375, 585] width 33 height 33
type input "Oct 21, 2025"
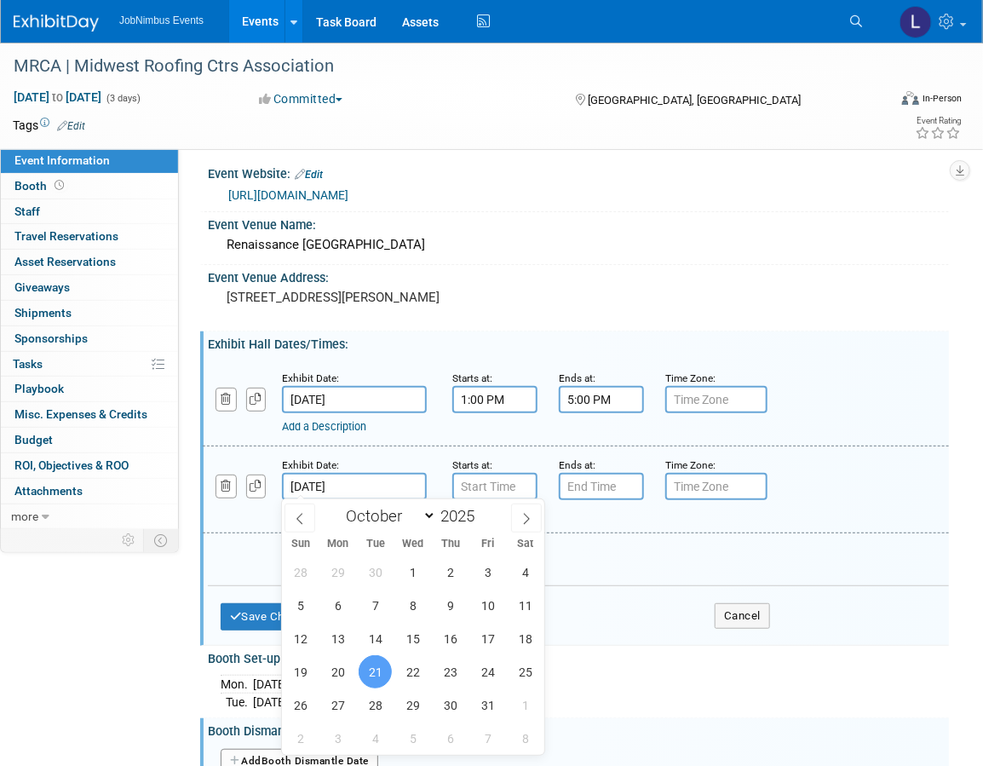
click at [352, 481] on input "Oct 21, 2025" at bounding box center [354, 486] width 145 height 27
click at [413, 671] on span "22" at bounding box center [412, 671] width 33 height 33
type input "Oct 22, 2025"
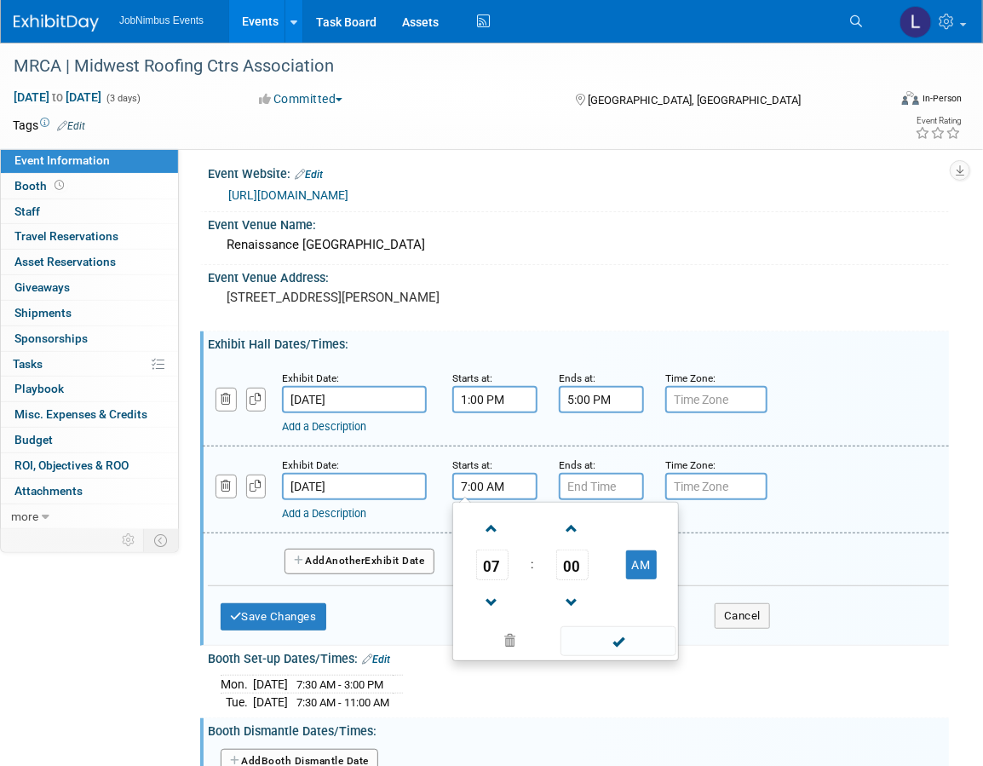
click at [499, 492] on input "7:00 AM" at bounding box center [494, 486] width 85 height 27
click at [491, 531] on span at bounding box center [492, 529] width 30 height 30
click at [568, 569] on span "00" at bounding box center [572, 565] width 32 height 31
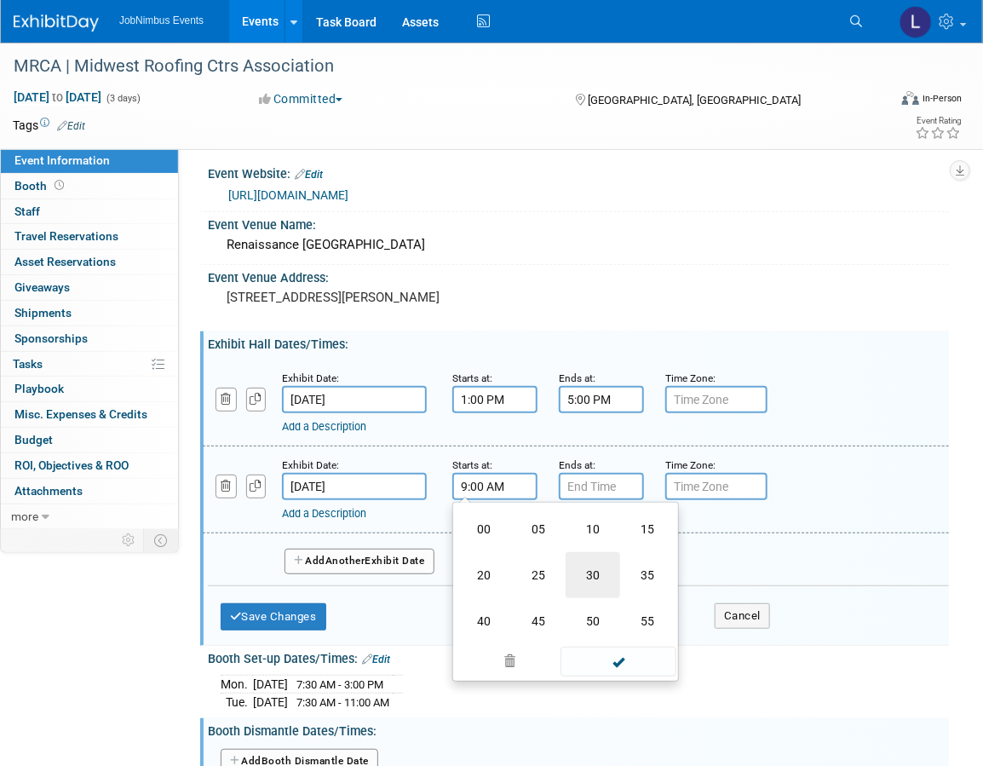
click at [596, 574] on td "30" at bounding box center [593, 575] width 55 height 46
type input "9:30 AM"
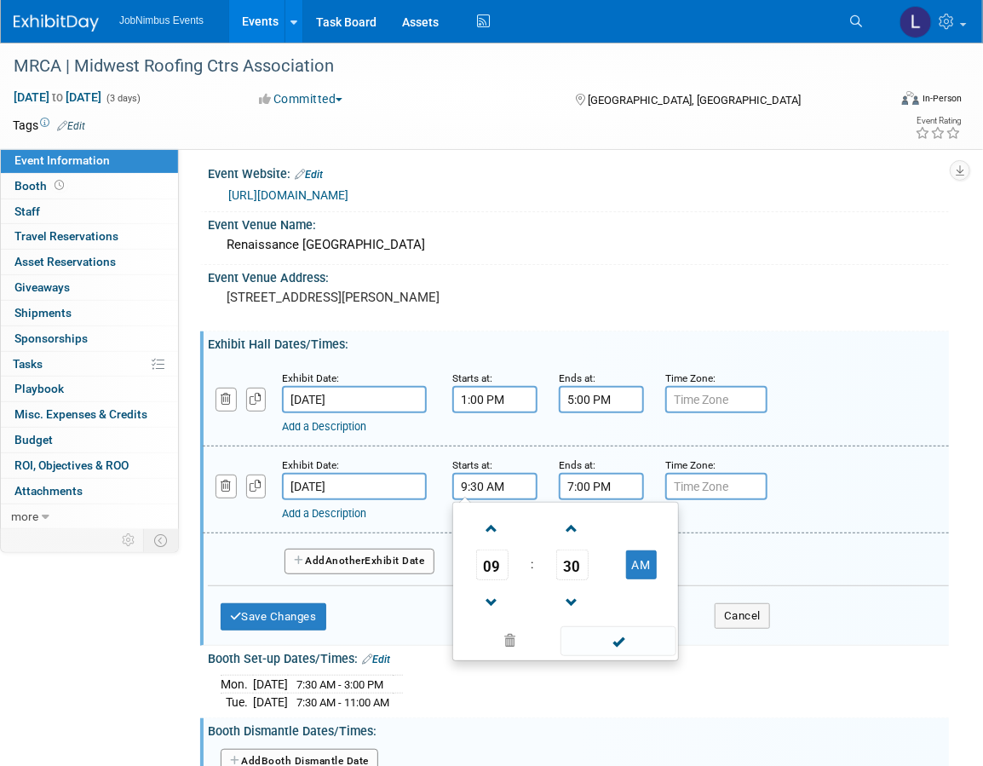
click at [619, 484] on input "7:00 PM" at bounding box center [601, 486] width 85 height 27
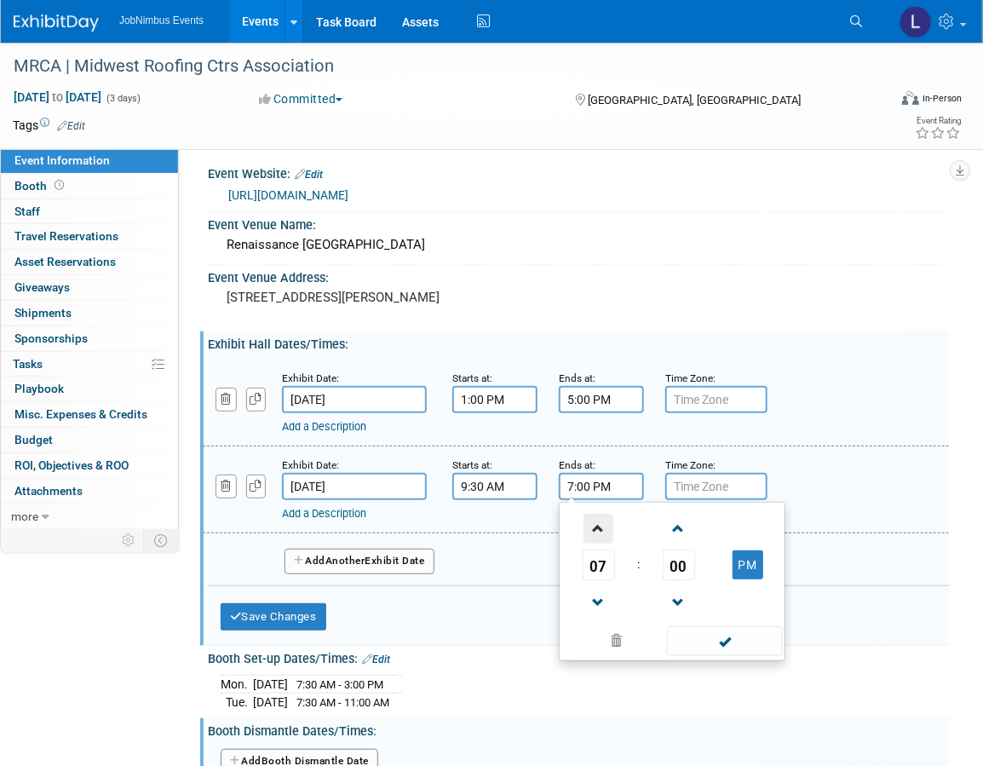
click at [594, 528] on span at bounding box center [599, 529] width 30 height 30
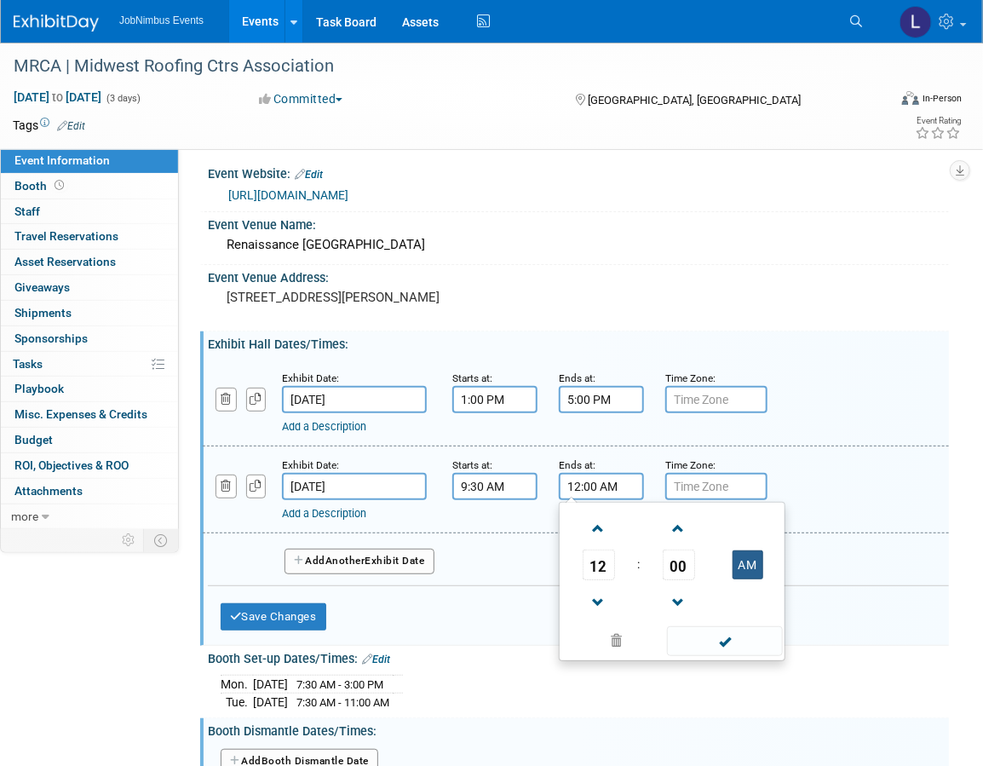
click at [762, 564] on td "AM" at bounding box center [747, 565] width 67 height 31
click at [754, 551] on button "AM" at bounding box center [748, 564] width 31 height 29
type input "12:00 PM"
click at [744, 637] on span at bounding box center [724, 641] width 115 height 30
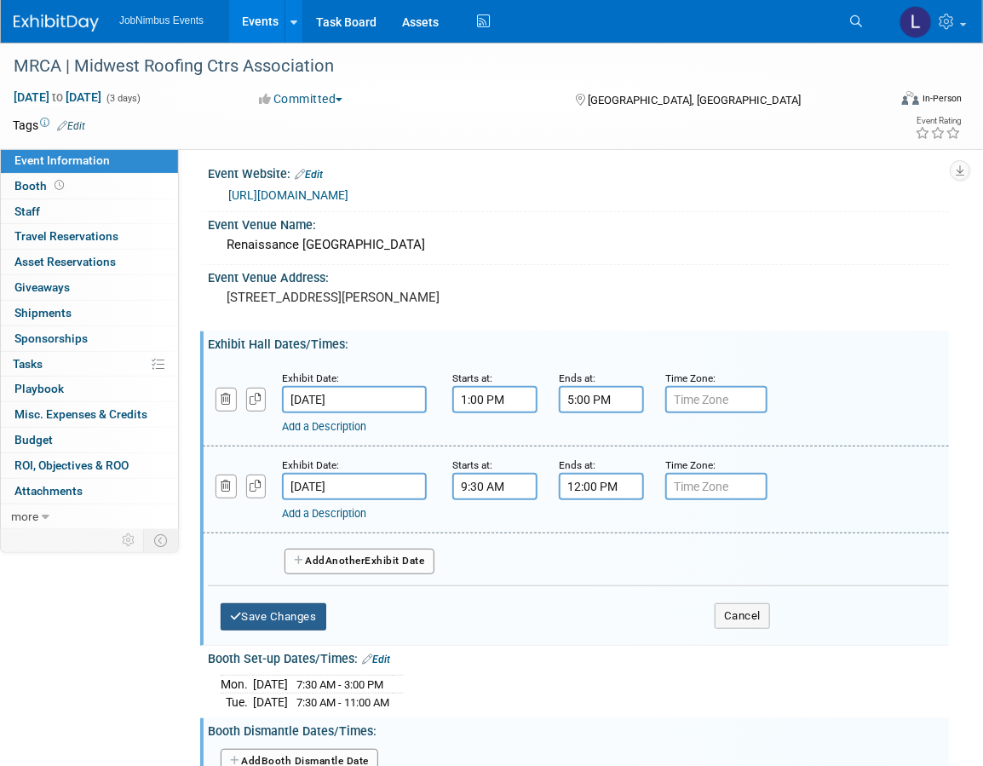
click at [274, 617] on button "Save Changes" at bounding box center [274, 616] width 106 height 27
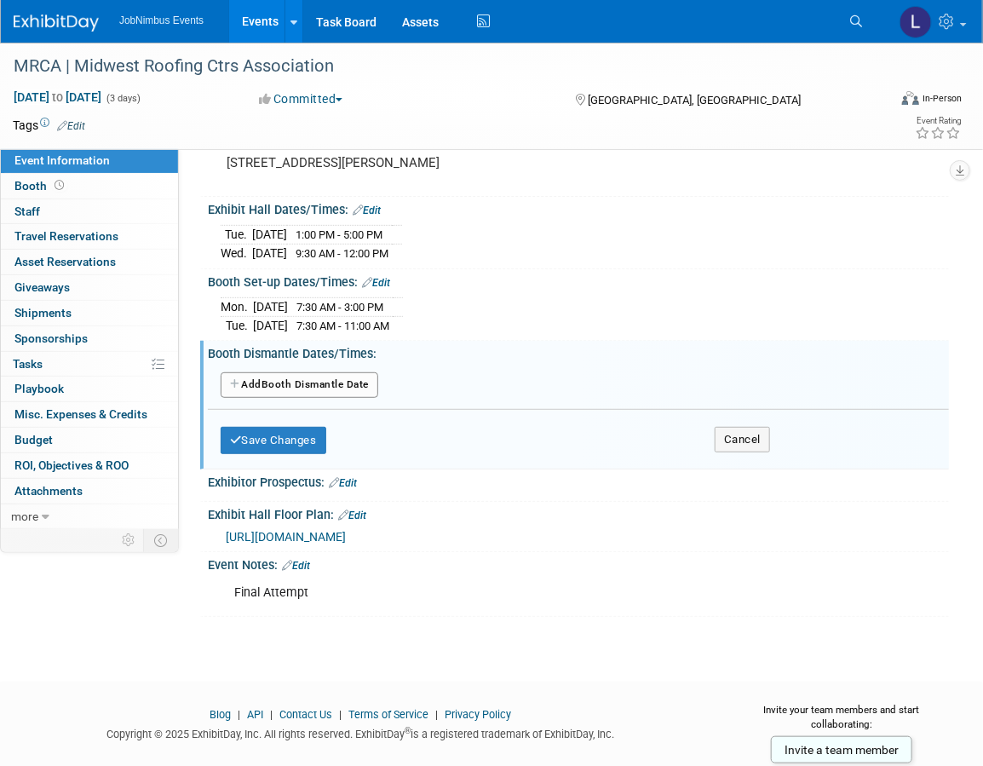
scroll to position [170, 0]
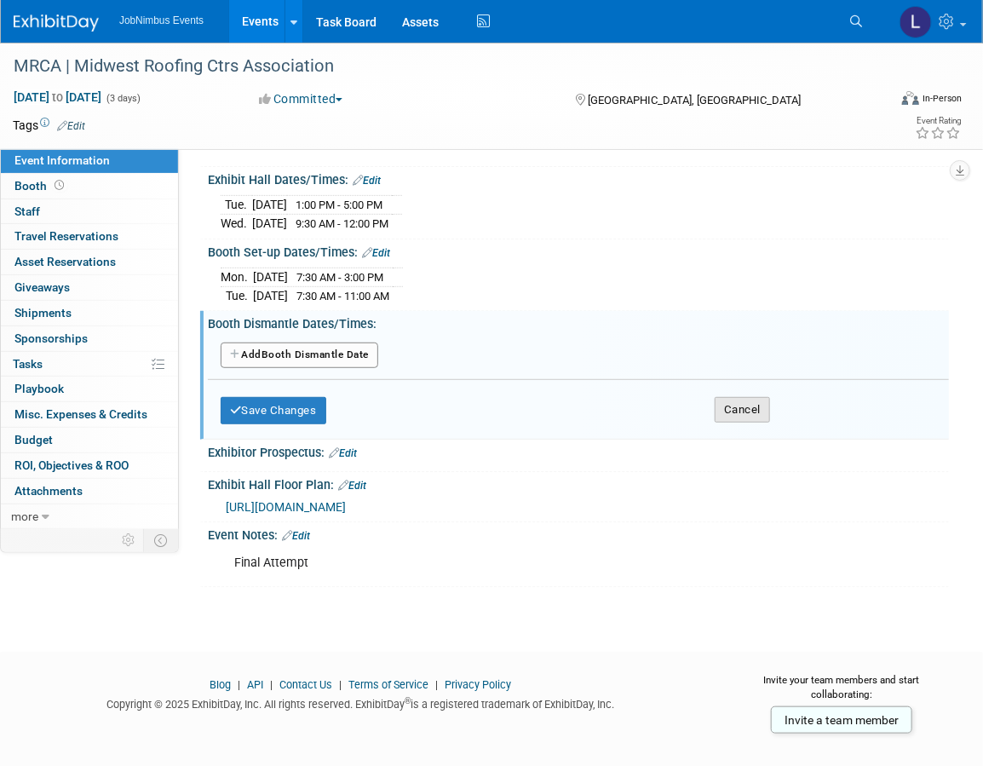
click at [752, 408] on button "Cancel" at bounding box center [742, 410] width 55 height 26
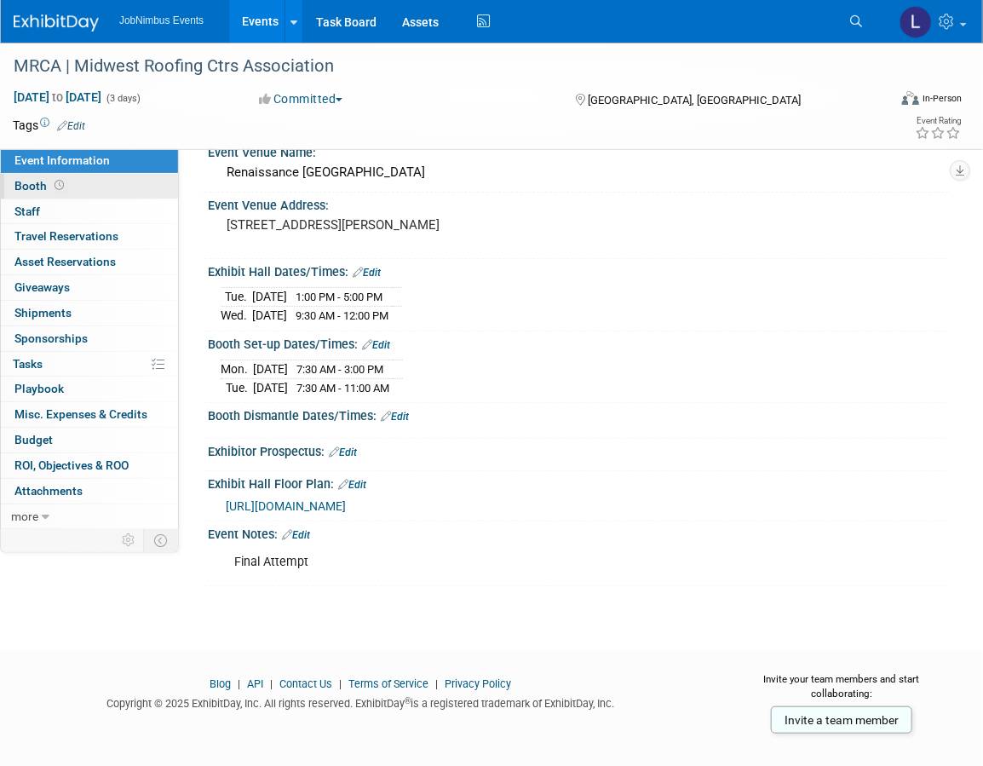
click at [121, 184] on link "Booth" at bounding box center [89, 186] width 177 height 25
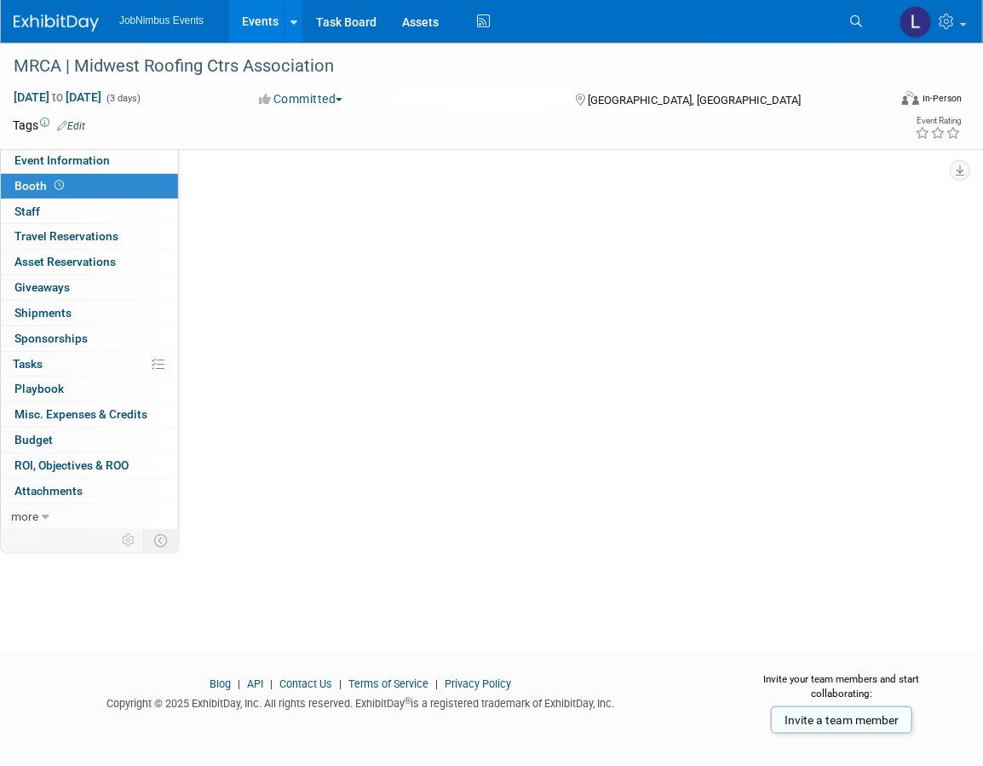
scroll to position [0, 0]
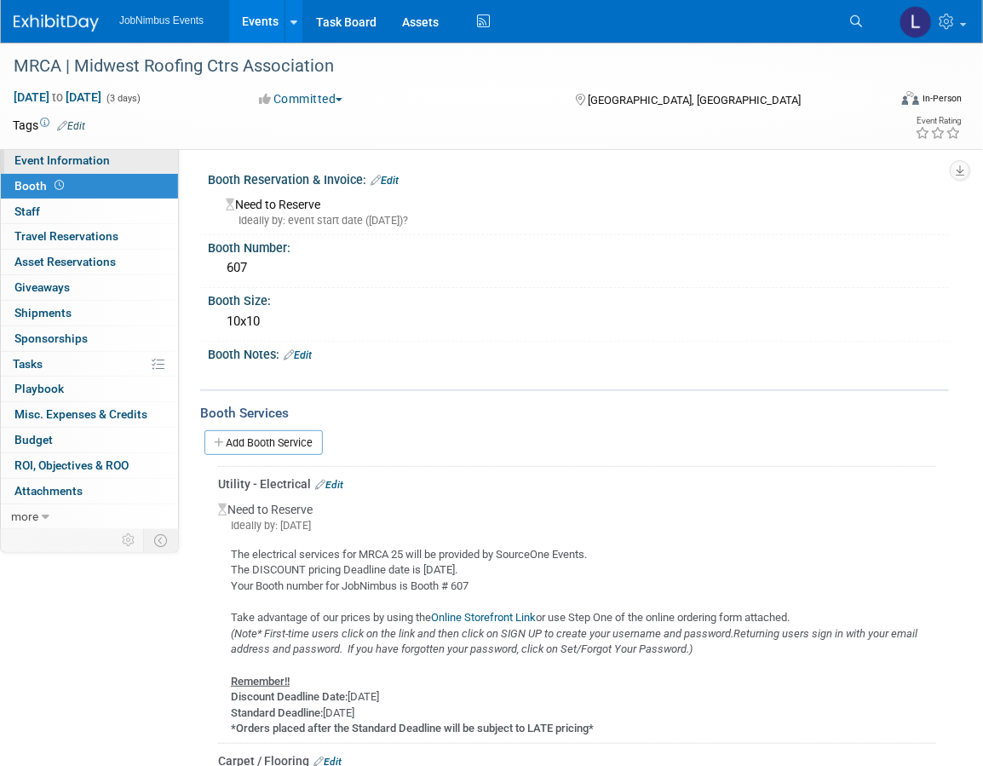
click at [78, 152] on link "Event Information" at bounding box center [89, 160] width 177 height 25
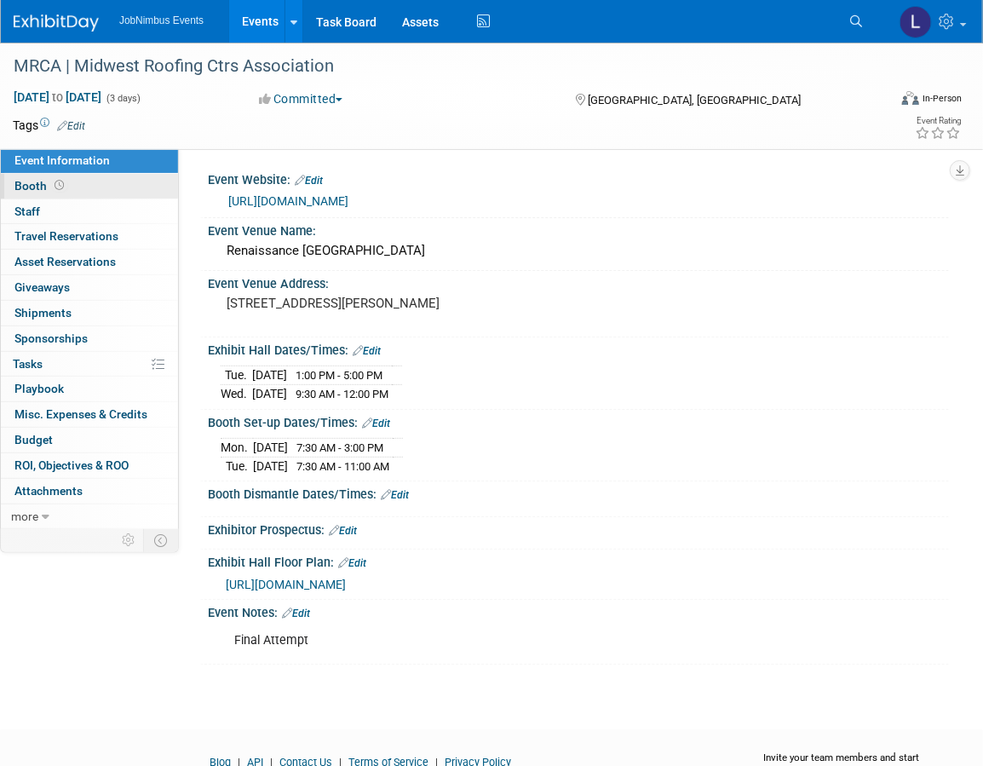
click at [86, 188] on link "Booth" at bounding box center [89, 186] width 177 height 25
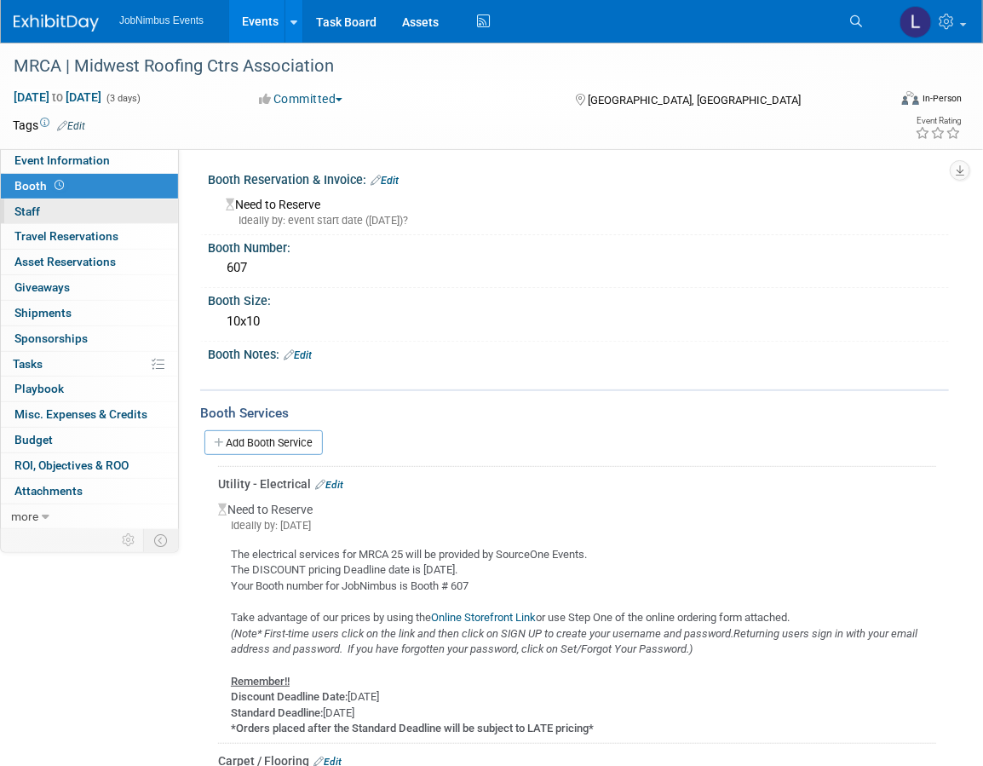
click at [76, 208] on link "0 Staff 0" at bounding box center [89, 211] width 177 height 25
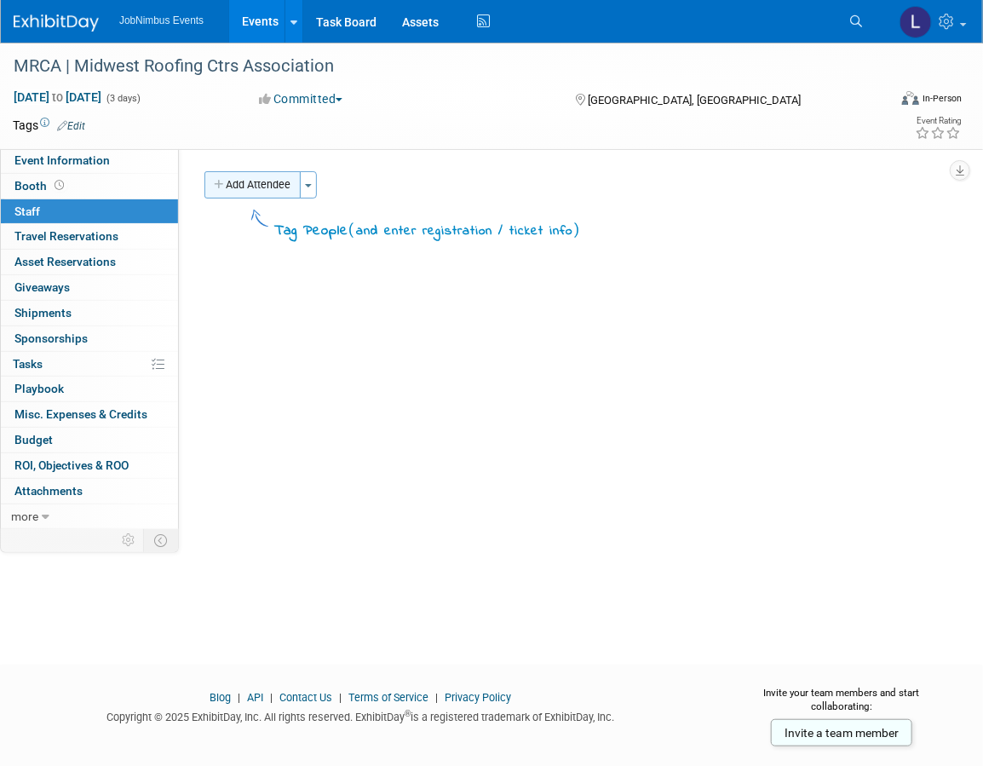
click at [239, 187] on button "Add Attendee" at bounding box center [252, 184] width 96 height 27
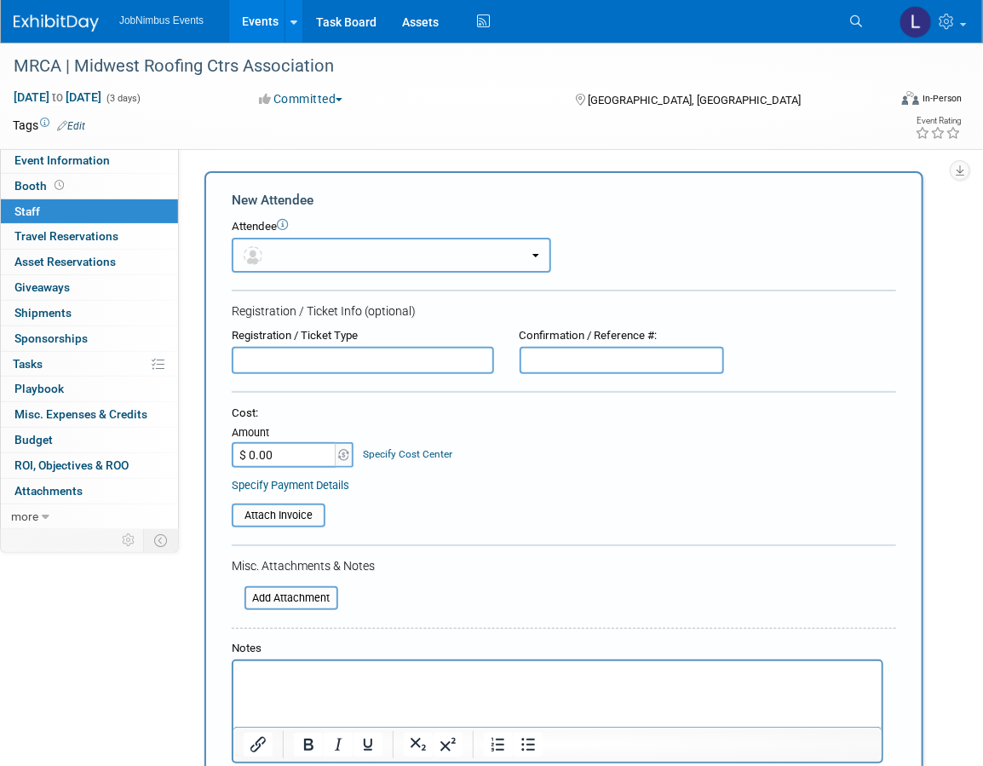
click at [387, 245] on button "button" at bounding box center [392, 255] width 320 height 35
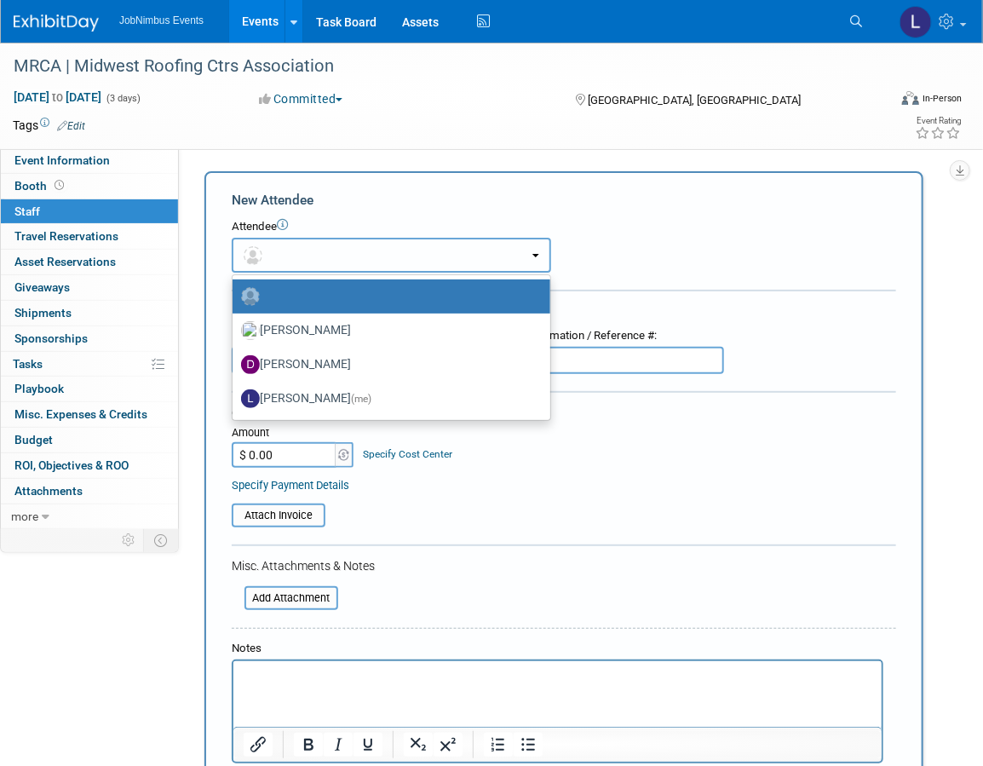
click at [387, 245] on button "button" at bounding box center [392, 255] width 320 height 35
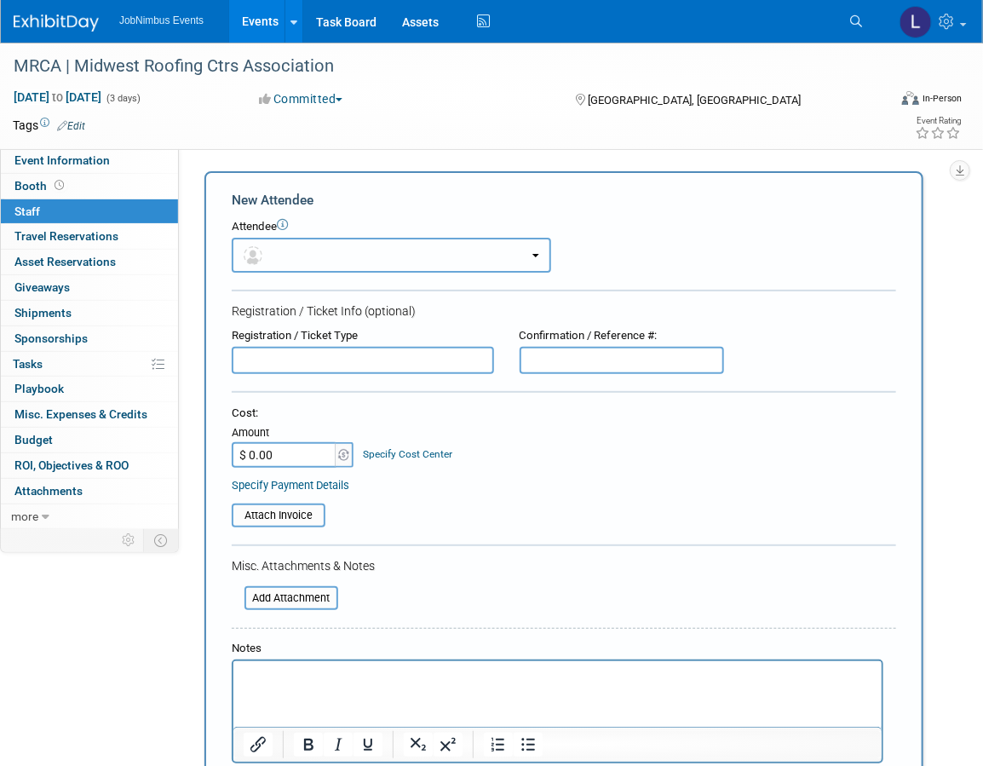
scroll to position [285, 0]
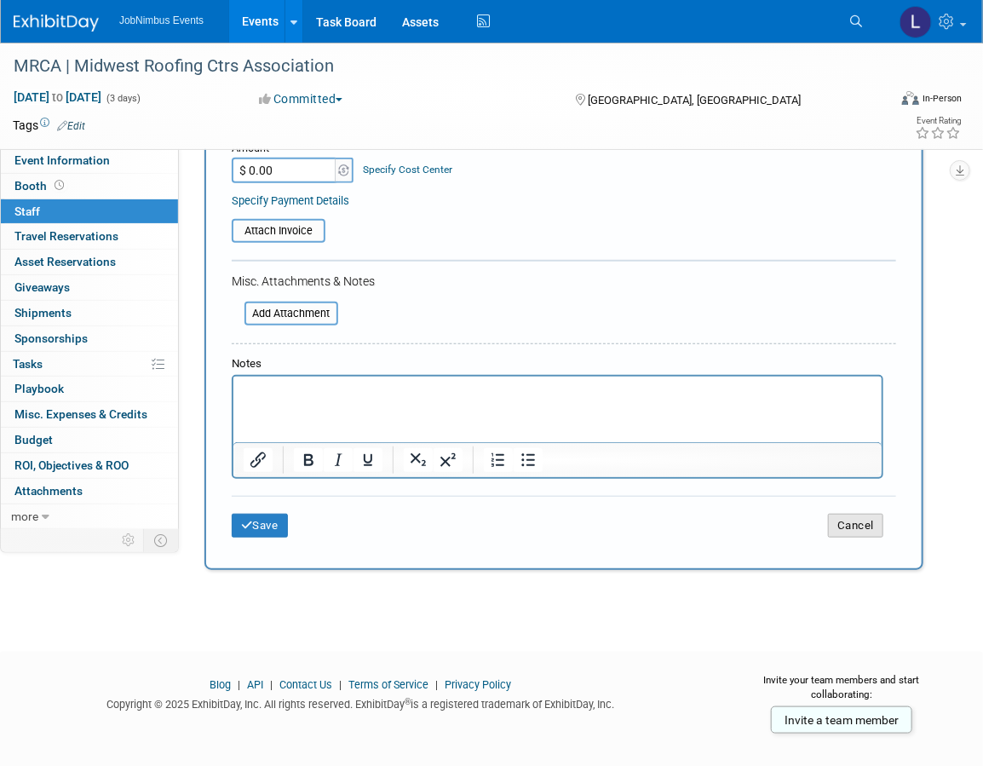
click at [855, 517] on button "Cancel" at bounding box center [855, 526] width 55 height 24
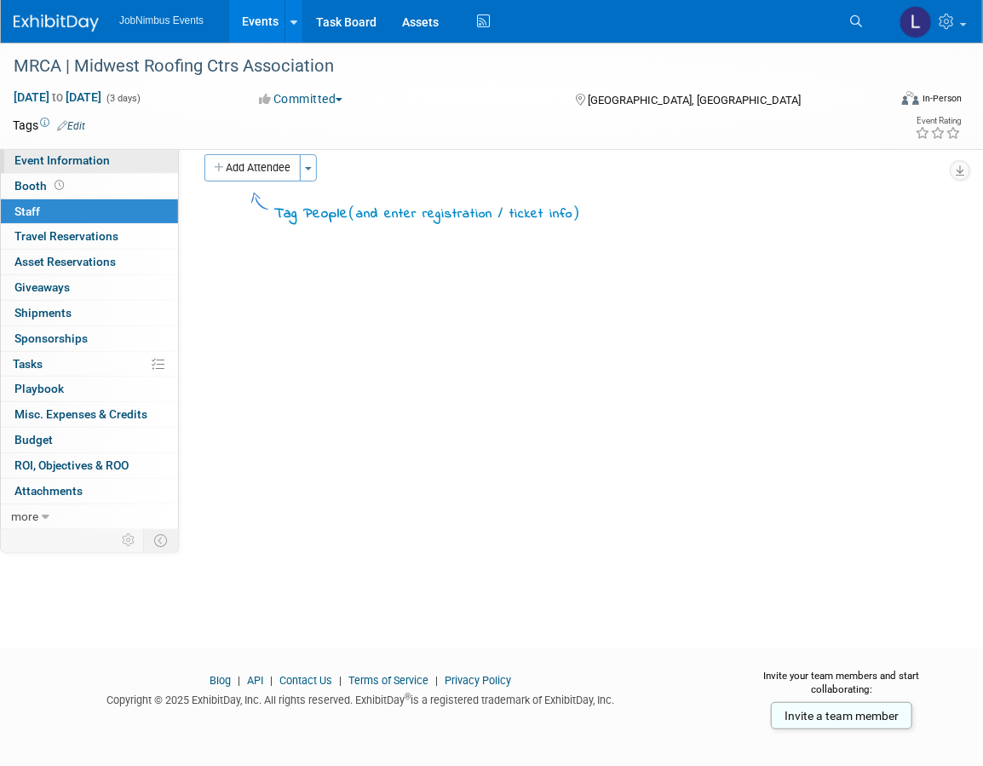
click at [78, 163] on span "Event Information" at bounding box center [61, 160] width 95 height 14
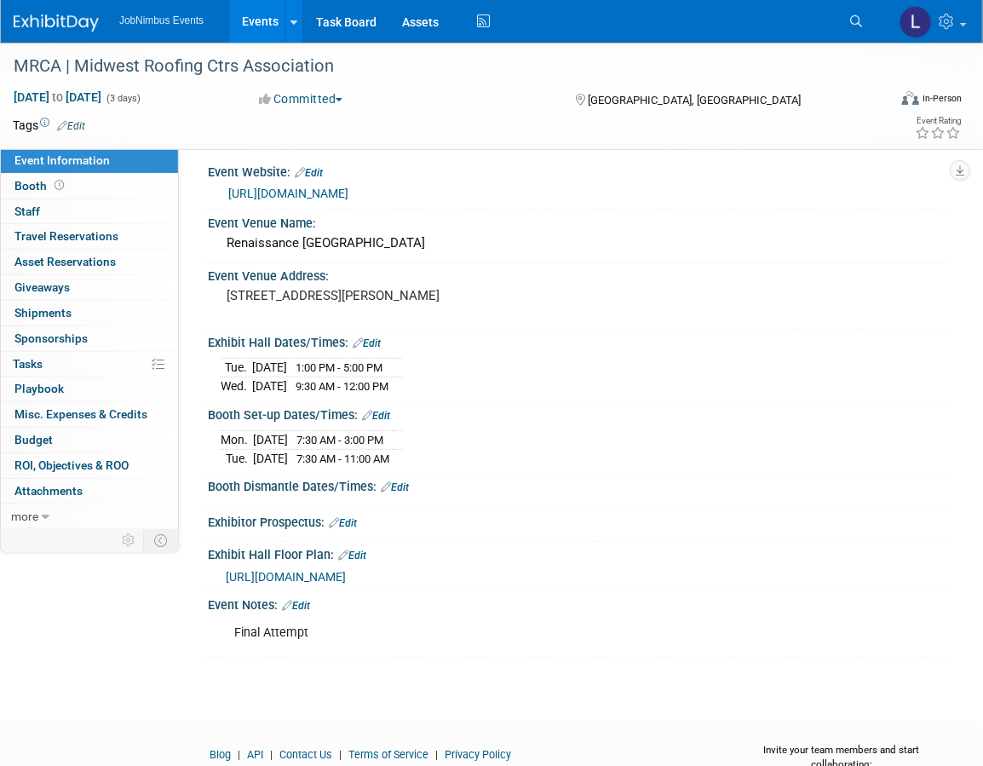
scroll to position [10, 0]
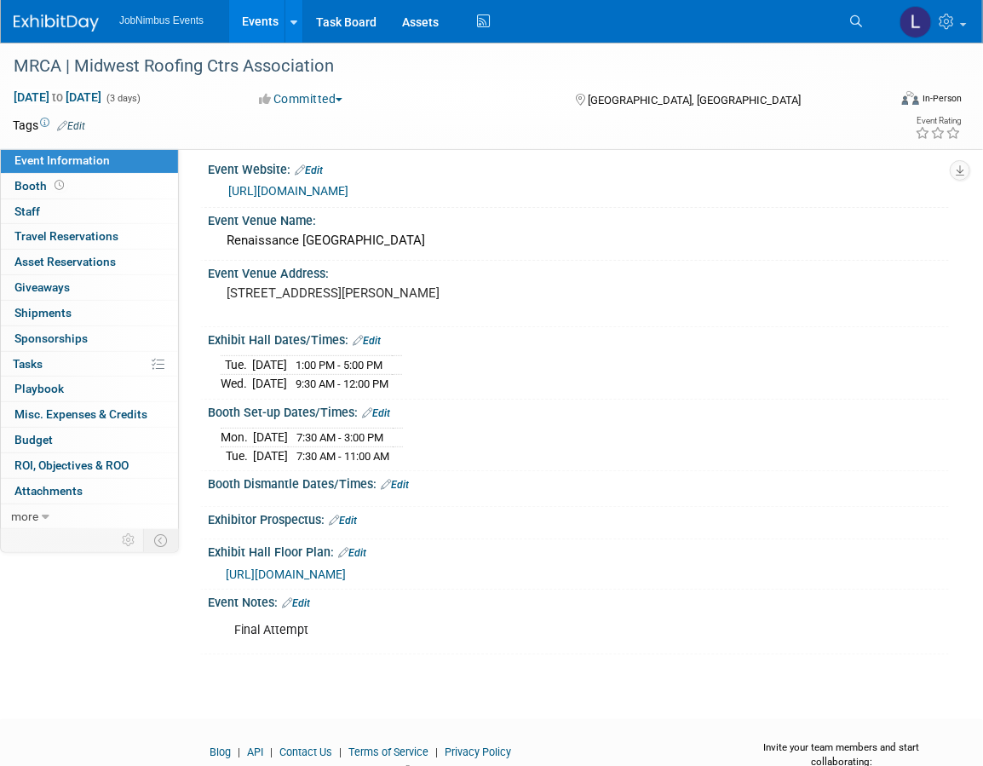
click at [222, 639] on div "Final Attempt" at bounding box center [511, 630] width 578 height 34
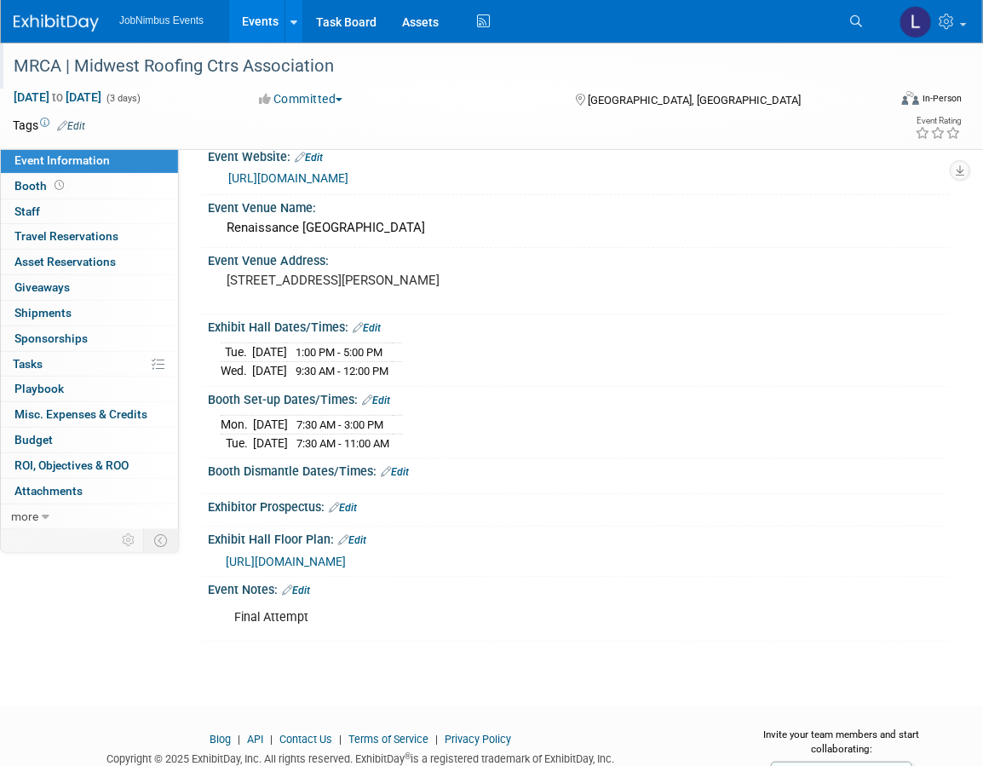
scroll to position [29, 0]
